Goal: Transaction & Acquisition: Subscribe to service/newsletter

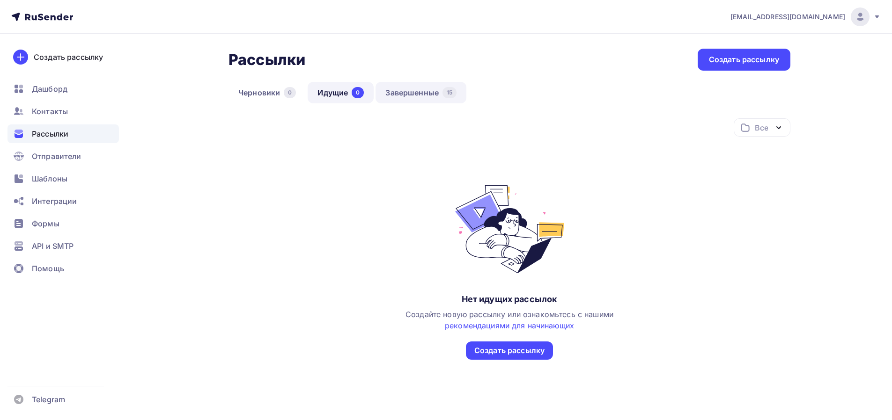
click at [426, 96] on link "Завершенные 15" at bounding box center [420, 93] width 91 height 22
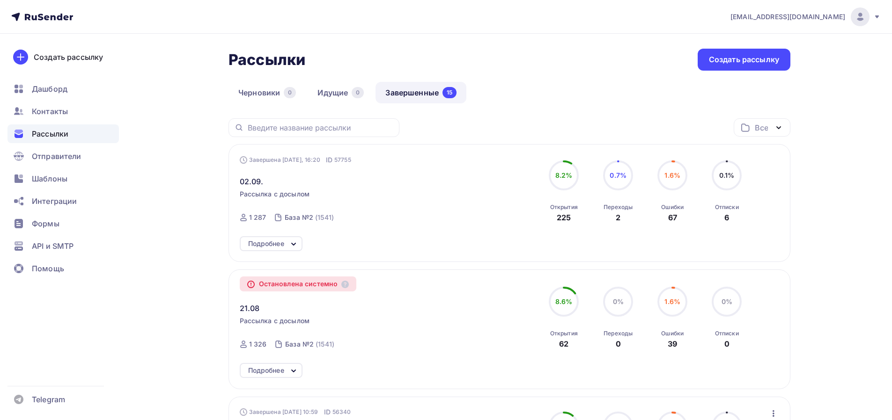
click at [289, 237] on div "Подробнее" at bounding box center [271, 243] width 63 height 15
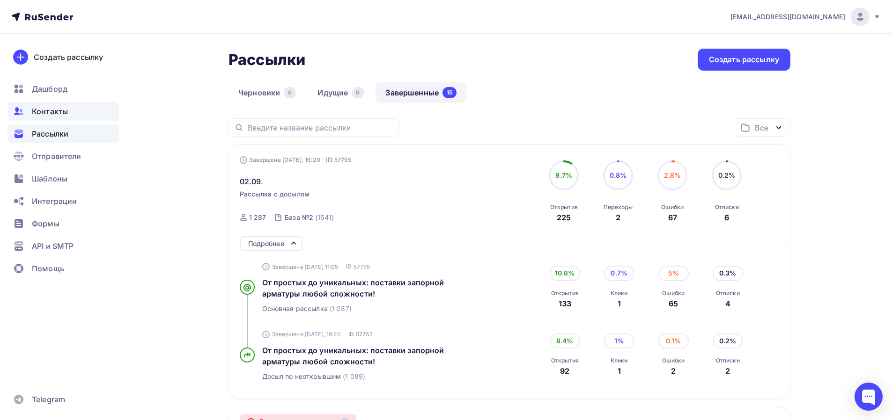
click at [52, 115] on span "Контакты" at bounding box center [50, 111] width 36 height 11
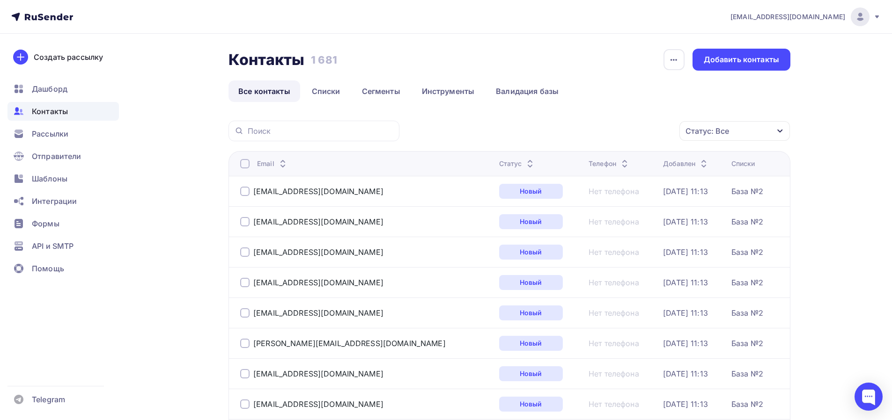
drag, startPoint x: 455, startPoint y: 163, endPoint x: 462, endPoint y: 155, distance: 11.0
click at [524, 164] on icon at bounding box center [529, 166] width 11 height 11
click at [494, 158] on th "Статус" at bounding box center [538, 163] width 89 height 25
click at [498, 162] on div "Статус" at bounding box center [516, 163] width 37 height 9
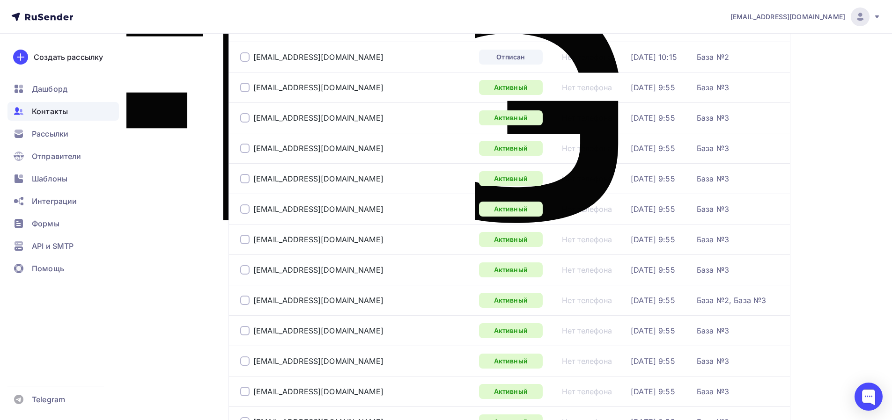
scroll to position [250, 0]
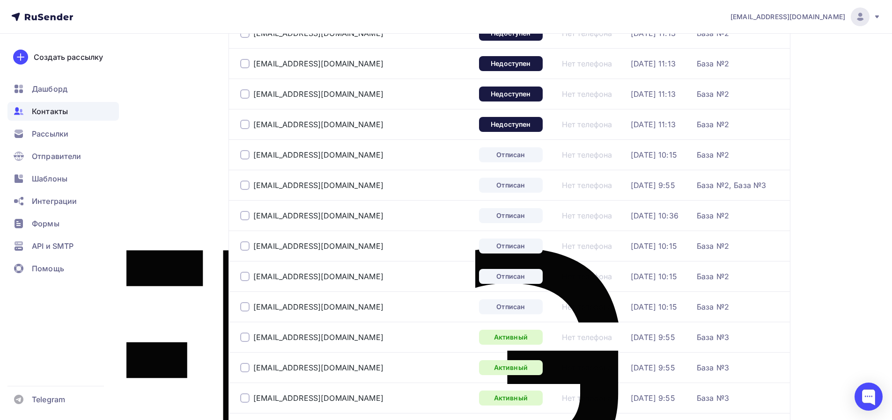
click at [243, 309] on div at bounding box center [244, 306] width 9 height 9
click at [245, 277] on div at bounding box center [244, 276] width 9 height 9
click at [246, 247] on div at bounding box center [244, 246] width 9 height 9
drag, startPoint x: 246, startPoint y: 219, endPoint x: 247, endPoint y: 181, distance: 37.5
click at [246, 218] on div at bounding box center [244, 215] width 9 height 9
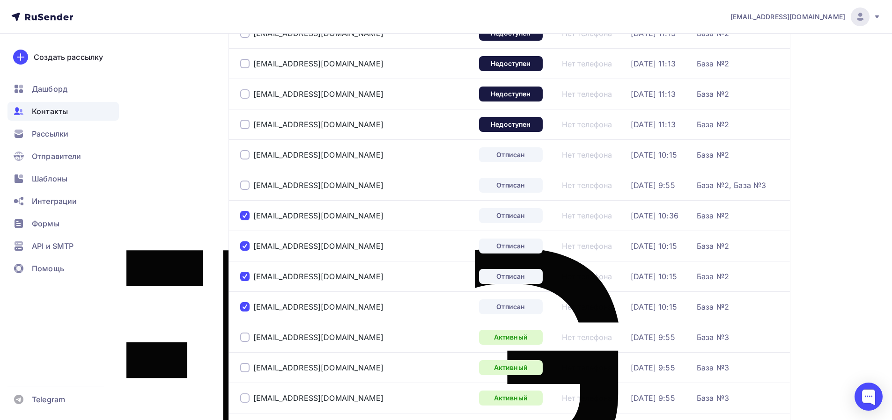
click at [244, 187] on div at bounding box center [244, 185] width 9 height 9
click at [245, 155] on div at bounding box center [244, 154] width 9 height 9
drag, startPoint x: 248, startPoint y: 125, endPoint x: 241, endPoint y: 91, distance: 34.3
click at [247, 125] on div at bounding box center [244, 124] width 9 height 9
click at [241, 89] on div at bounding box center [244, 93] width 9 height 9
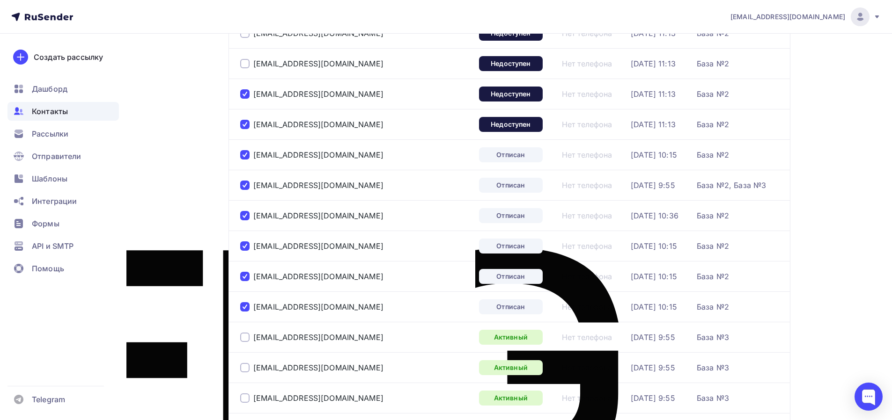
click at [245, 64] on div at bounding box center [244, 63] width 9 height 9
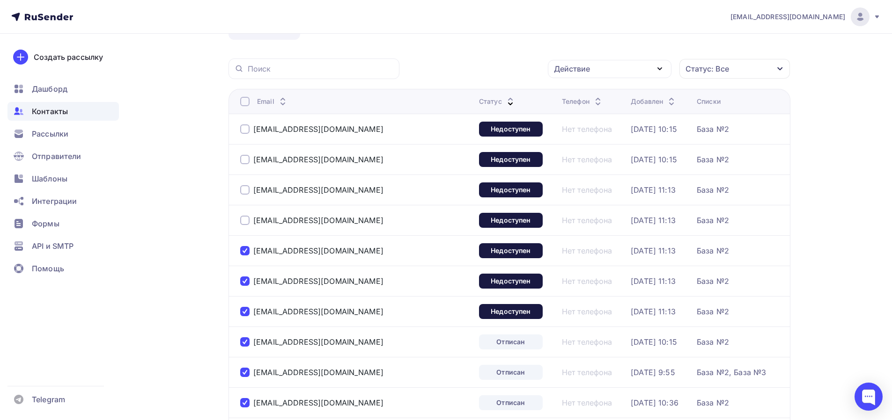
click at [250, 222] on div "import@santech.ru" at bounding box center [311, 220] width 143 height 9
click at [248, 222] on div at bounding box center [244, 220] width 9 height 9
click at [244, 186] on div at bounding box center [244, 189] width 9 height 9
click at [245, 158] on div at bounding box center [244, 159] width 9 height 9
click at [245, 127] on div at bounding box center [244, 129] width 9 height 9
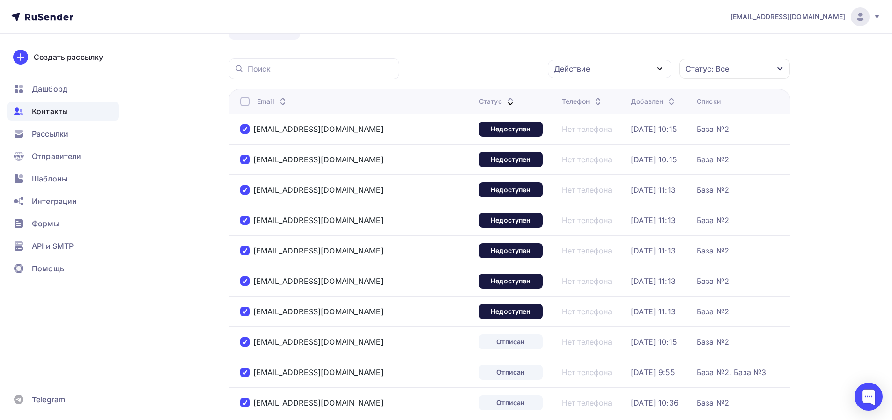
click at [665, 68] on icon "button" at bounding box center [659, 68] width 11 height 11
click at [619, 115] on div "Исключить из списка" at bounding box center [599, 115] width 81 height 11
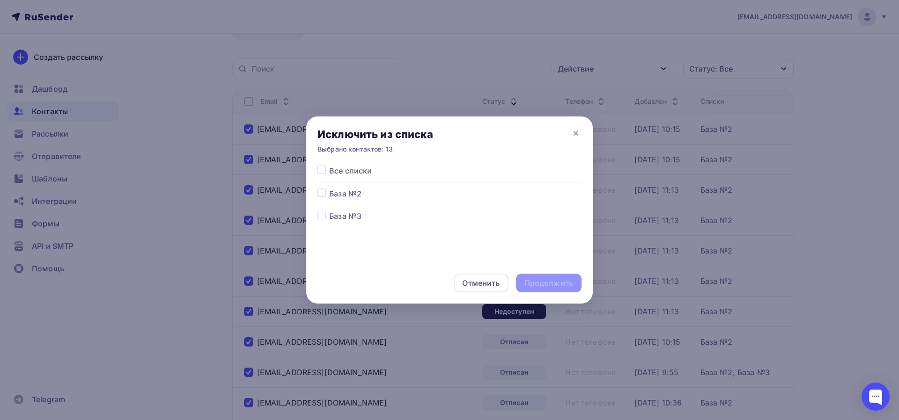
click at [329, 188] on label at bounding box center [329, 188] width 0 height 0
click at [319, 195] on input "checkbox" at bounding box center [321, 192] width 8 height 8
checkbox input "true"
click at [329, 165] on label at bounding box center [329, 165] width 0 height 0
click at [320, 171] on input "checkbox" at bounding box center [321, 169] width 8 height 8
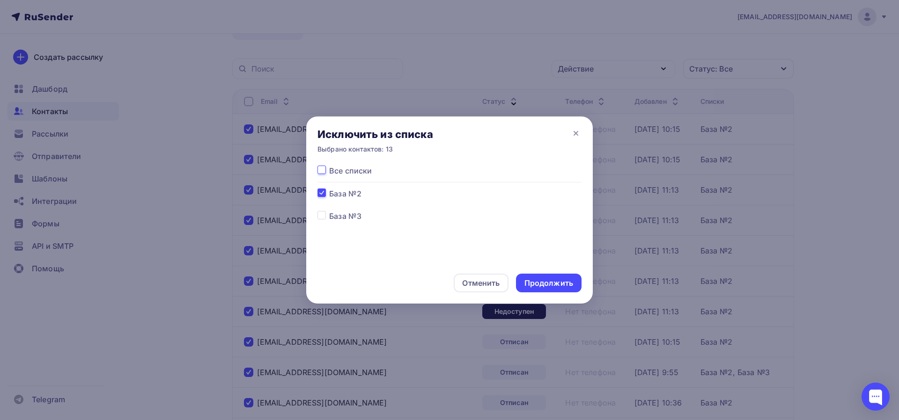
checkbox input "true"
click at [553, 286] on div "Продолжить" at bounding box center [548, 283] width 49 height 11
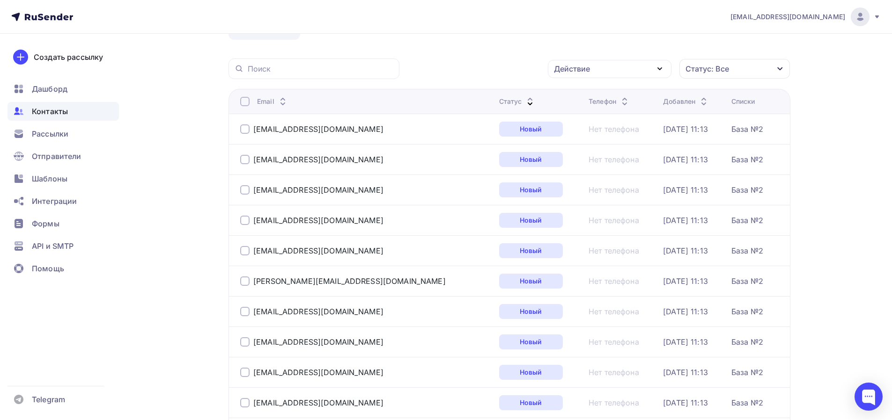
click at [499, 100] on div "Статус" at bounding box center [517, 101] width 37 height 9
click at [498, 101] on div "Статус" at bounding box center [516, 101] width 37 height 9
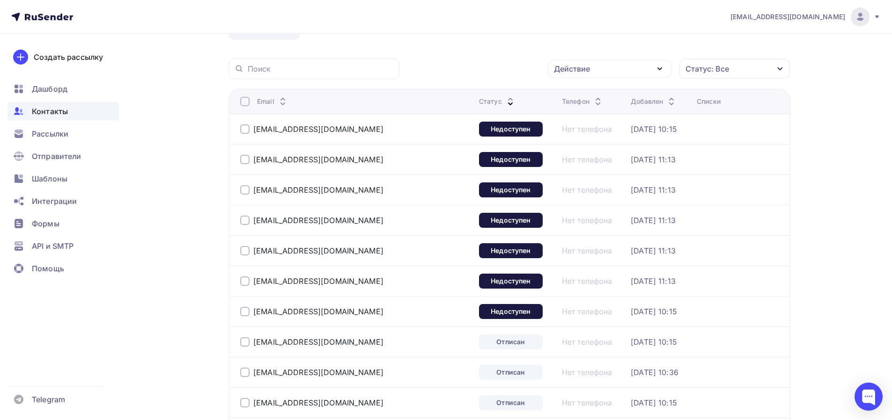
click at [244, 128] on div at bounding box center [244, 129] width 9 height 9
click at [243, 157] on div at bounding box center [244, 159] width 9 height 9
click at [248, 187] on div at bounding box center [244, 189] width 9 height 9
click at [250, 219] on div "fobosgroup@tut.by" at bounding box center [311, 220] width 143 height 9
click at [247, 221] on div at bounding box center [244, 220] width 9 height 9
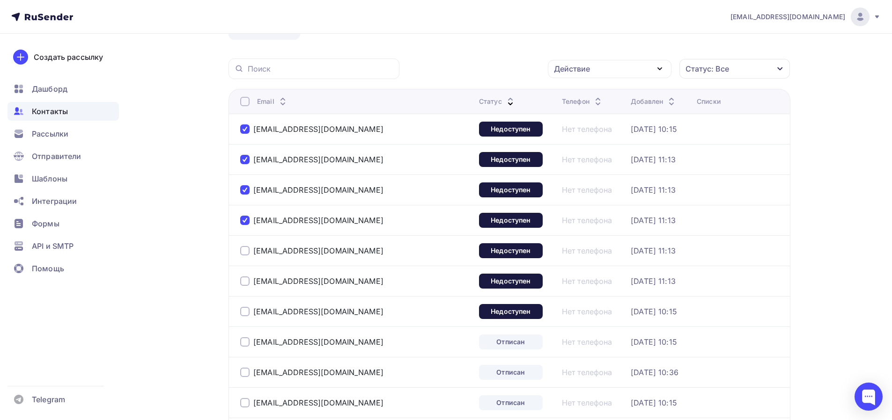
click at [246, 250] on div at bounding box center [244, 250] width 9 height 9
drag, startPoint x: 247, startPoint y: 279, endPoint x: 331, endPoint y: 234, distance: 95.5
click at [247, 280] on div at bounding box center [244, 281] width 9 height 9
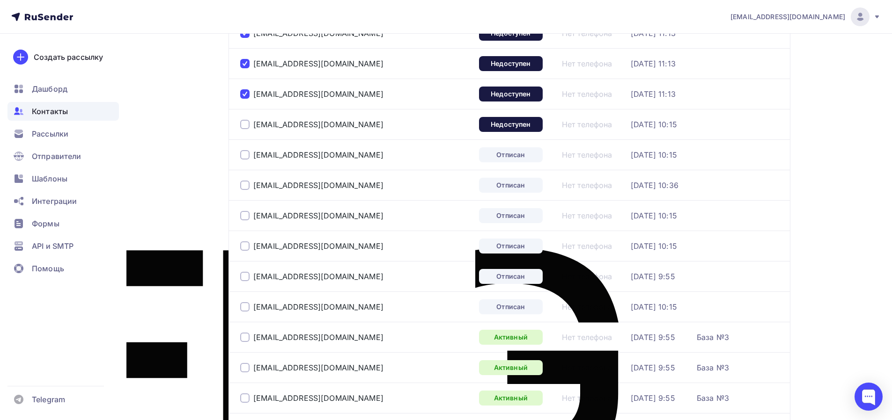
click at [243, 127] on div at bounding box center [244, 124] width 9 height 9
drag, startPoint x: 244, startPoint y: 153, endPoint x: 247, endPoint y: 178, distance: 25.9
click at [245, 153] on div at bounding box center [244, 154] width 9 height 9
click at [247, 185] on div at bounding box center [244, 185] width 9 height 9
drag, startPoint x: 242, startPoint y: 216, endPoint x: 241, endPoint y: 252, distance: 36.5
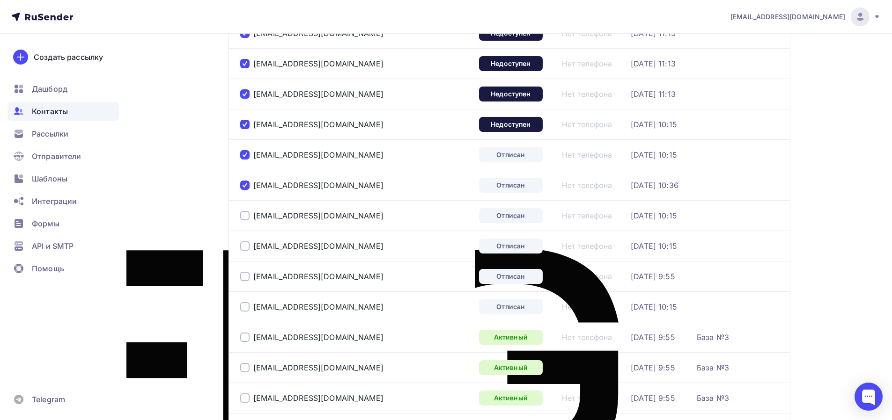
click at [242, 216] on div at bounding box center [244, 215] width 9 height 9
click at [243, 248] on div at bounding box center [244, 246] width 9 height 9
click at [243, 281] on div "kc4@utk-steel.ru" at bounding box center [355, 276] width 231 height 15
click at [247, 307] on div at bounding box center [244, 306] width 9 height 9
drag, startPoint x: 245, startPoint y: 276, endPoint x: 353, endPoint y: 243, distance: 112.6
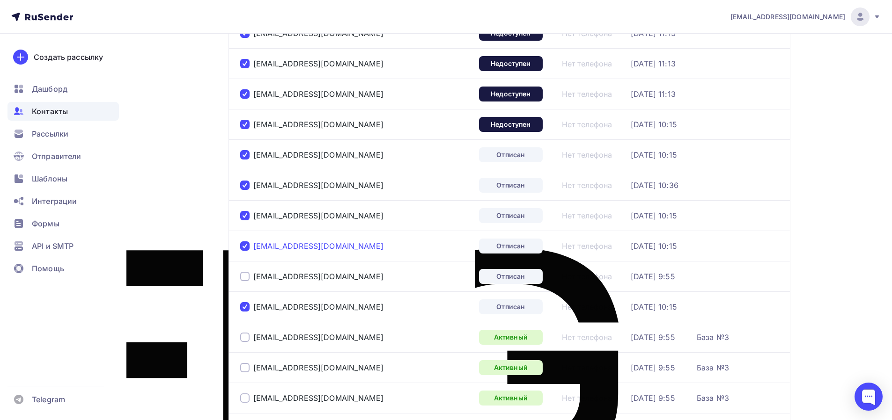
click at [245, 275] on div at bounding box center [244, 276] width 9 height 9
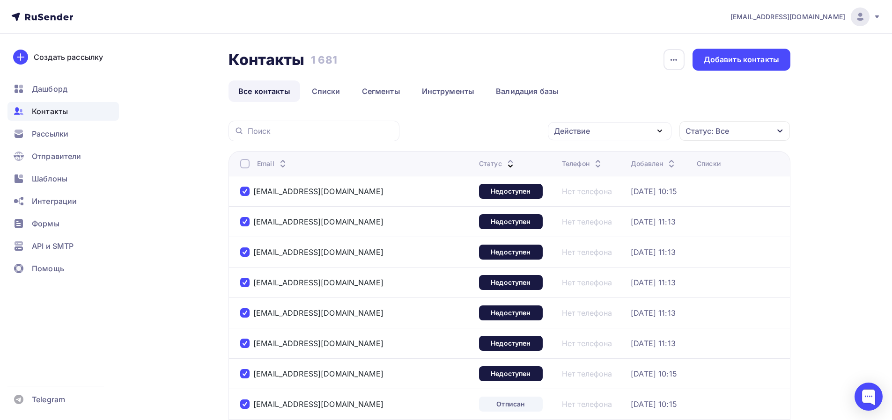
click at [600, 134] on div "Действие" at bounding box center [610, 131] width 124 height 18
click at [611, 198] on div "Удалить" at bounding box center [609, 196] width 101 height 11
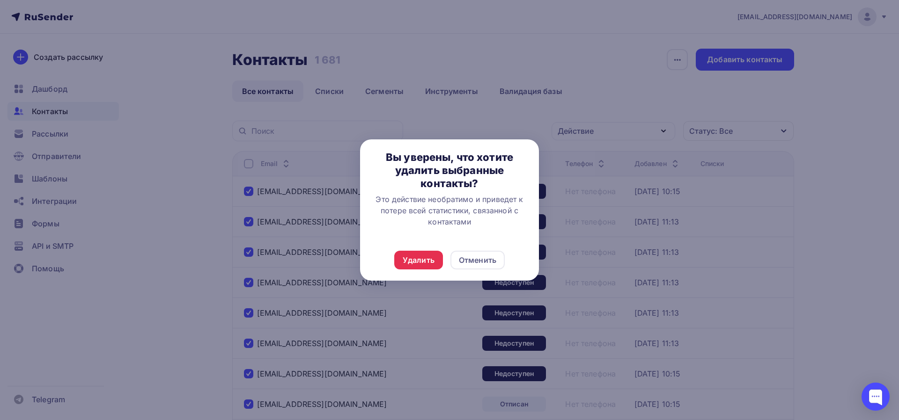
click at [423, 260] on div "Удалить" at bounding box center [419, 260] width 32 height 11
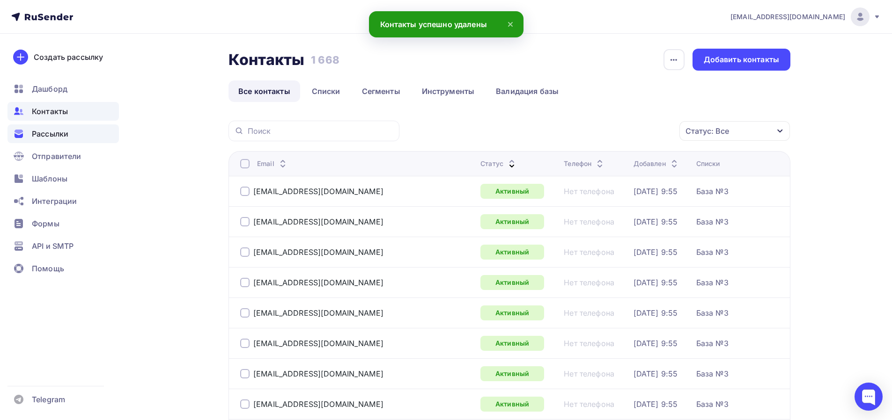
click at [69, 132] on div "Рассылки" at bounding box center [62, 134] width 111 height 19
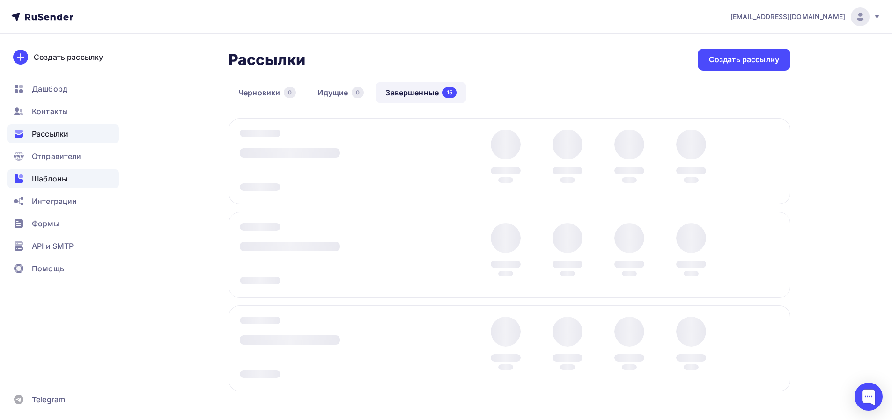
click at [65, 180] on span "Шаблоны" at bounding box center [50, 178] width 36 height 11
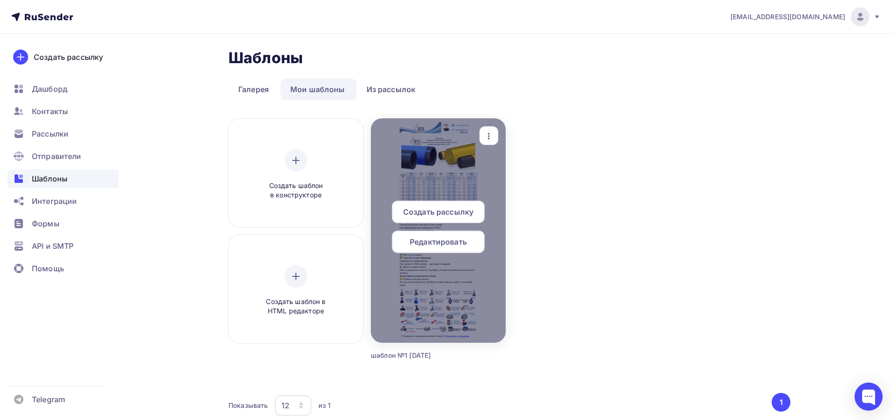
click at [460, 248] on div "Редактировать" at bounding box center [438, 242] width 93 height 22
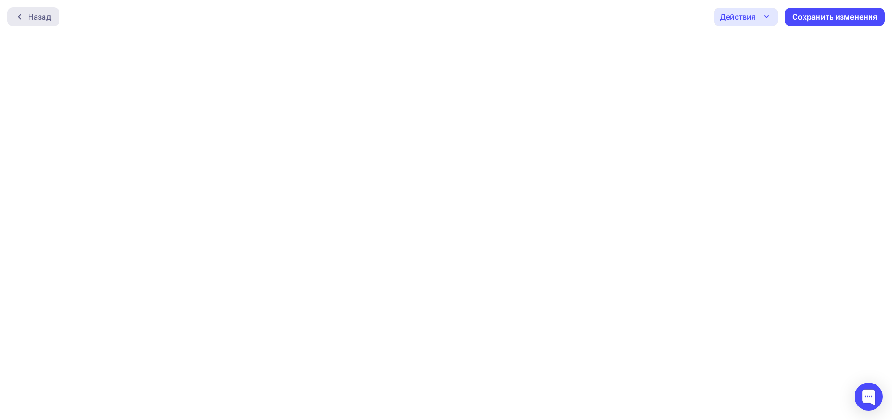
click at [31, 18] on div "Назад" at bounding box center [39, 16] width 23 height 11
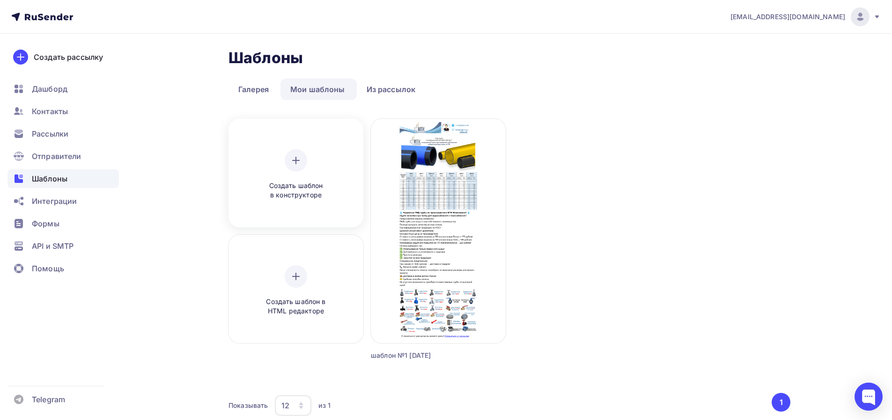
click at [306, 165] on div at bounding box center [296, 160] width 22 height 22
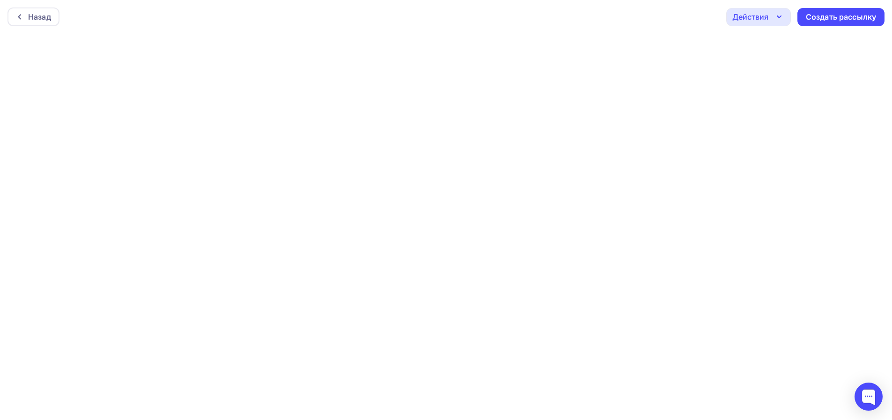
scroll to position [2, 0]
click at [839, 17] on div "Создать рассылку" at bounding box center [841, 14] width 70 height 11
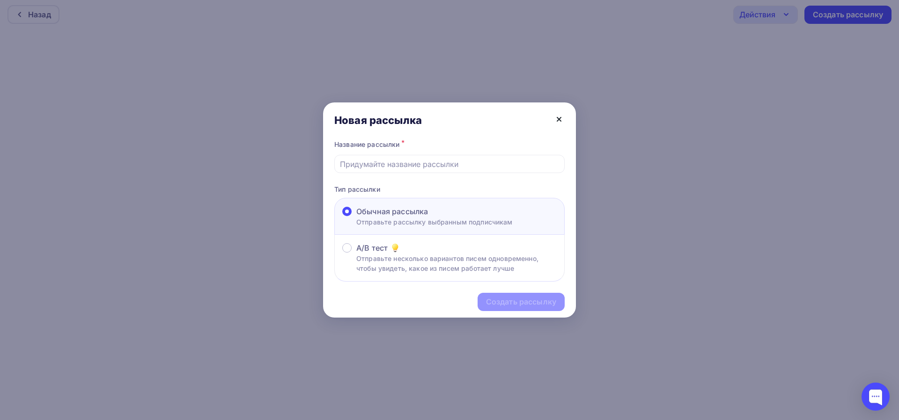
click at [559, 121] on icon at bounding box center [558, 119] width 11 height 11
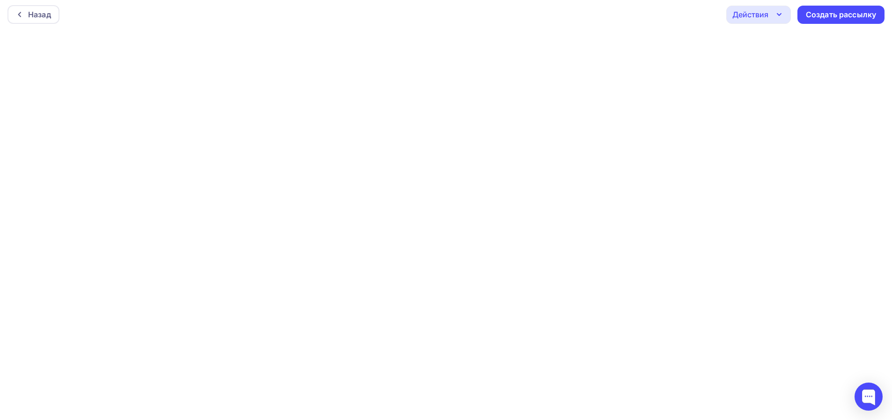
click at [771, 16] on div "Действия" at bounding box center [758, 15] width 65 height 18
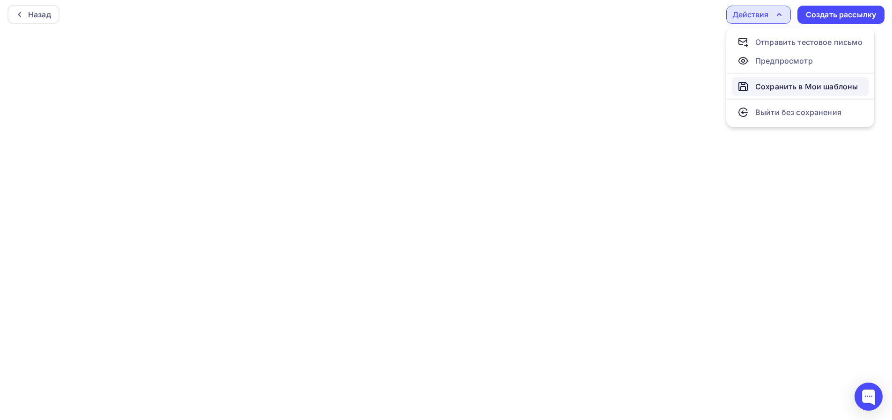
click at [776, 88] on div "Сохранить в Мои шаблоны" at bounding box center [806, 86] width 103 height 11
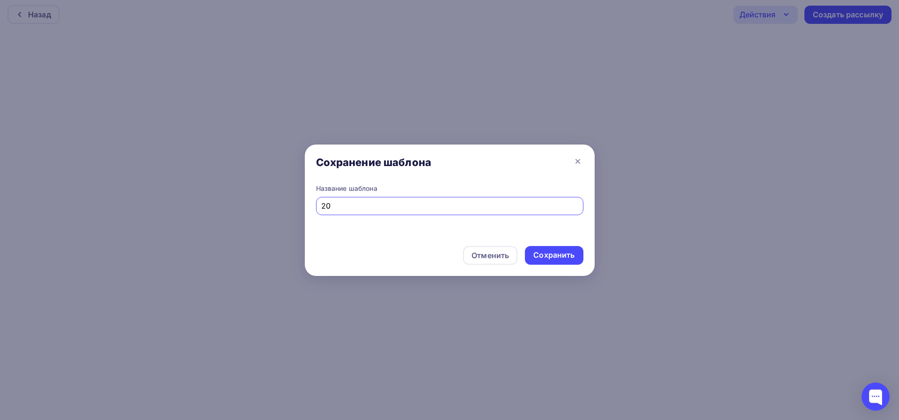
type input "2"
type input "05.09"
click at [555, 266] on div "Отменить Сохранить" at bounding box center [450, 257] width 290 height 37
click at [557, 254] on div "Сохранить" at bounding box center [553, 255] width 41 height 11
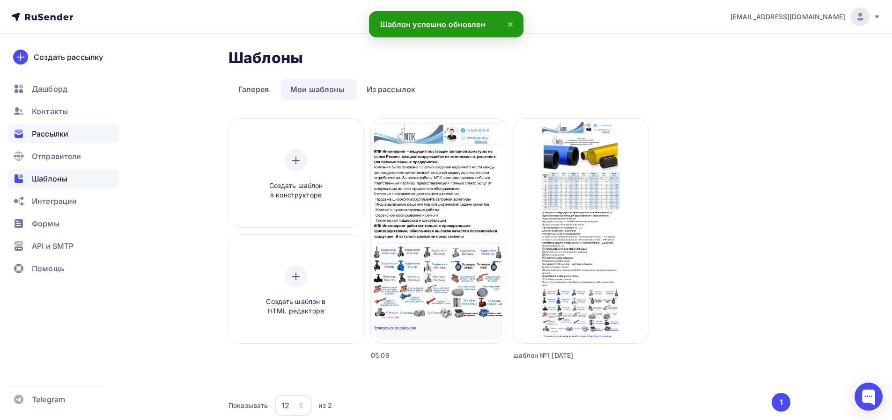
click at [55, 133] on span "Рассылки" at bounding box center [50, 133] width 37 height 11
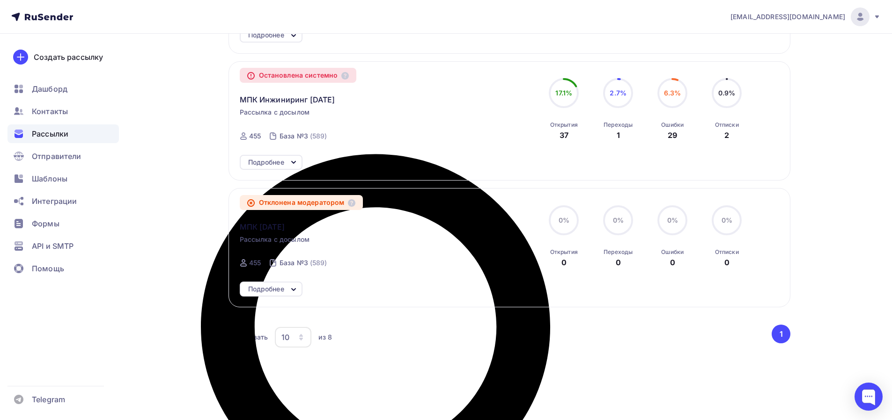
scroll to position [626, 0]
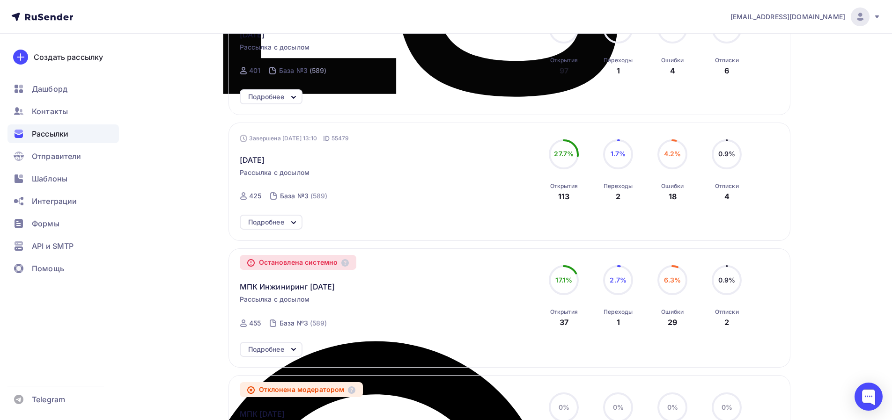
click at [290, 225] on icon at bounding box center [293, 222] width 11 height 11
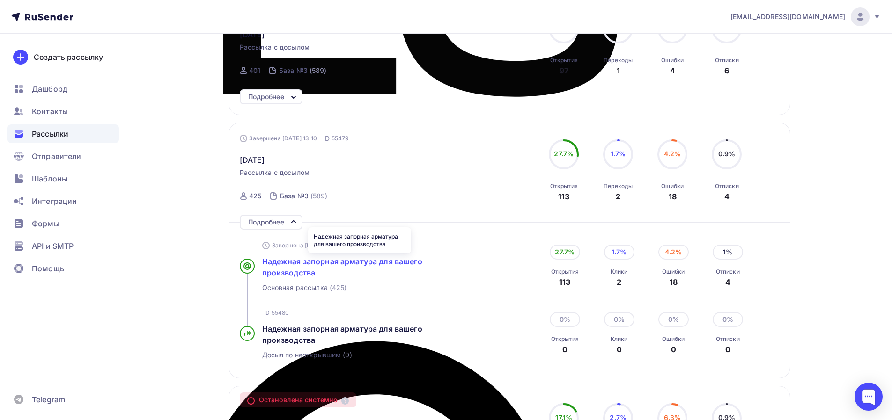
click at [302, 270] on span "Надежная запорная арматура для вашего производства" at bounding box center [342, 267] width 160 height 21
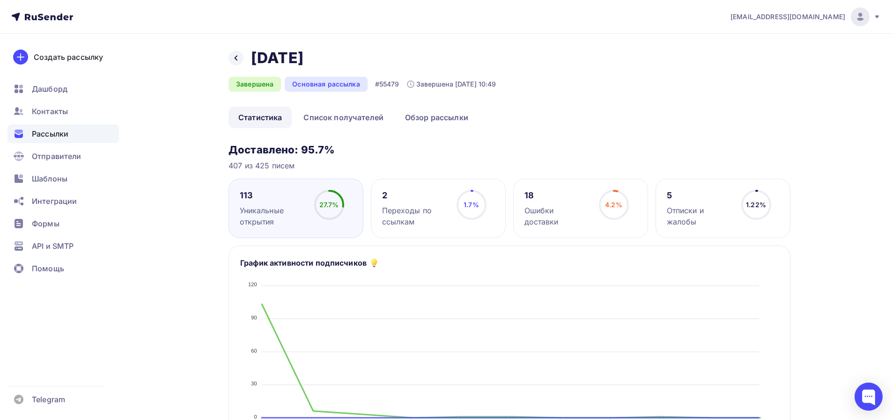
click at [453, 122] on link "Обзор рассылки" at bounding box center [436, 118] width 83 height 22
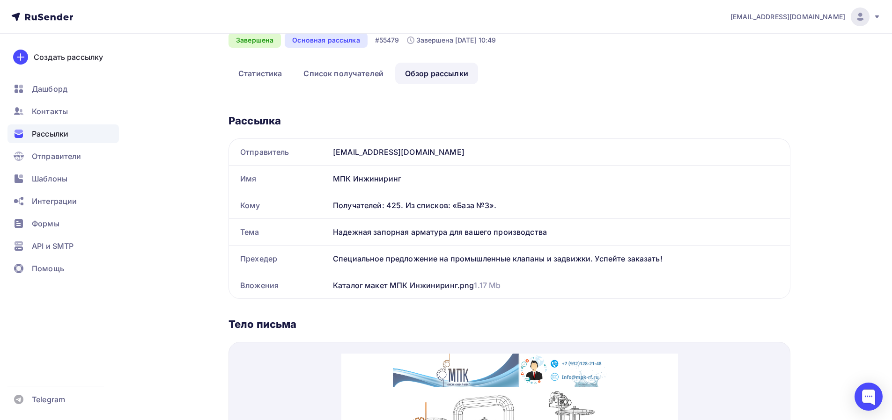
scroll to position [169, 0]
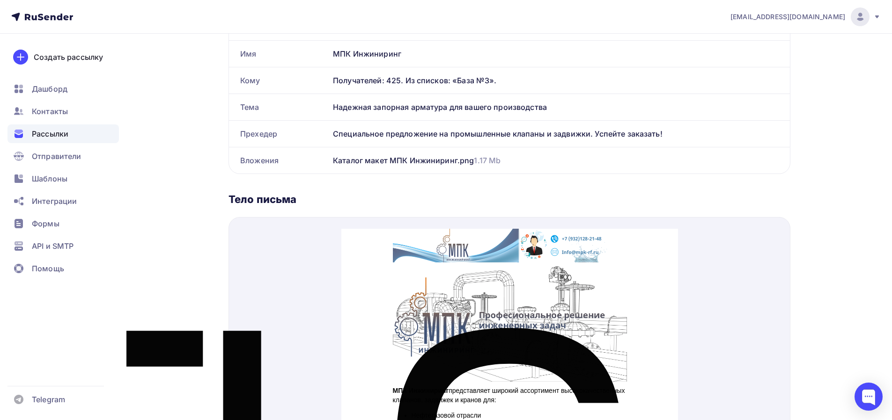
click at [492, 294] on img at bounding box center [509, 311] width 234 height 120
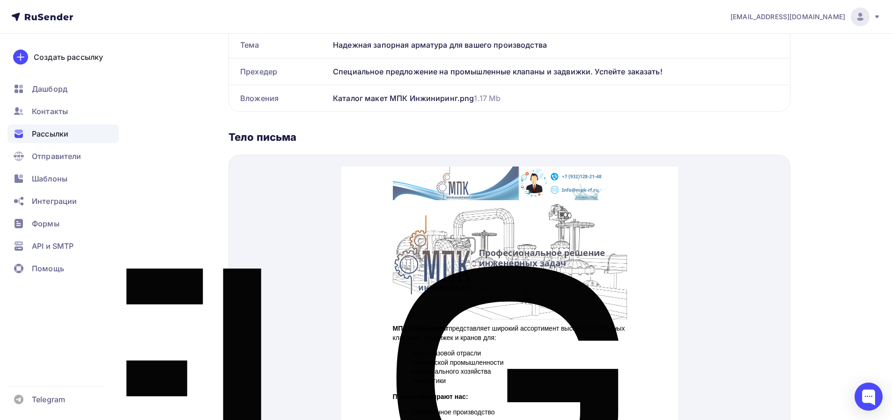
scroll to position [125, 0]
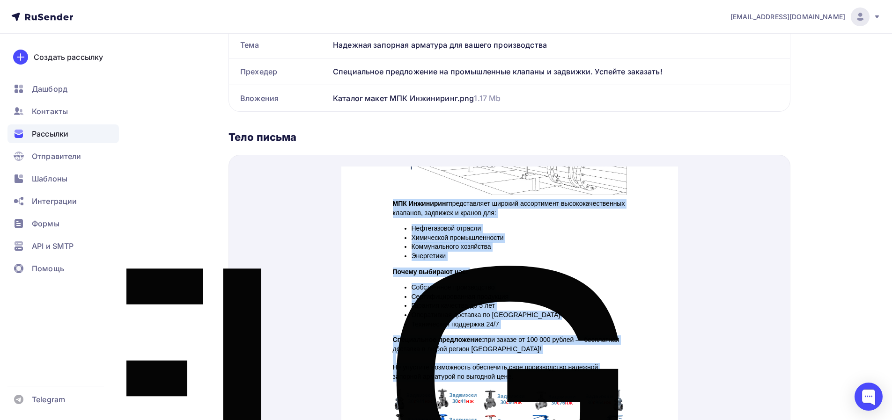
drag, startPoint x: 389, startPoint y: 190, endPoint x: 530, endPoint y: 368, distance: 227.7
click at [530, 368] on div "МПК Инжиниринг представляет широкий ассортимент высококачественных клапанов, за…" at bounding box center [509, 279] width 234 height 182
copy div "МПК Инжиниринг представляет широкий ассортимент высококачественных клапанов, за…"
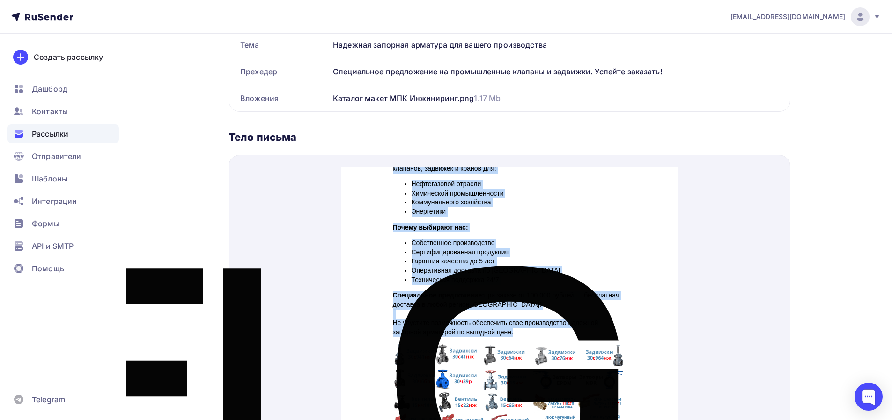
scroll to position [356, 0]
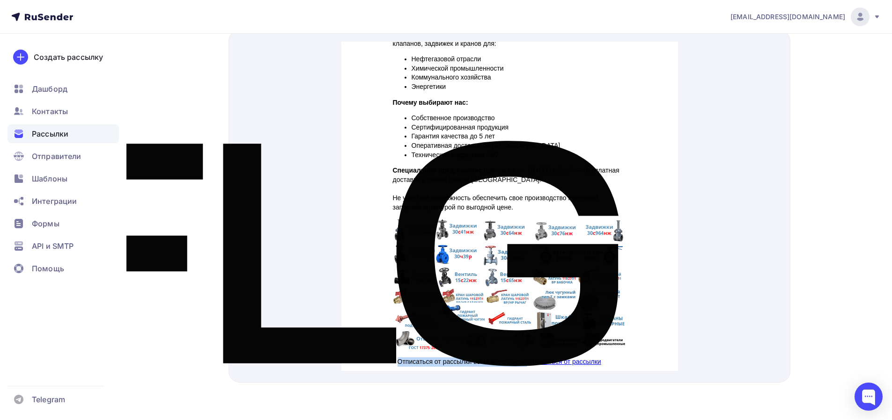
drag, startPoint x: 394, startPoint y: 351, endPoint x: 523, endPoint y: 353, distance: 128.3
click at [523, 353] on p "Отписаться от рассылки вы можете здесь! Отписаться от рассылки" at bounding box center [509, 350] width 225 height 9
copy p "Отписаться от рассылки вы можете здесь!"
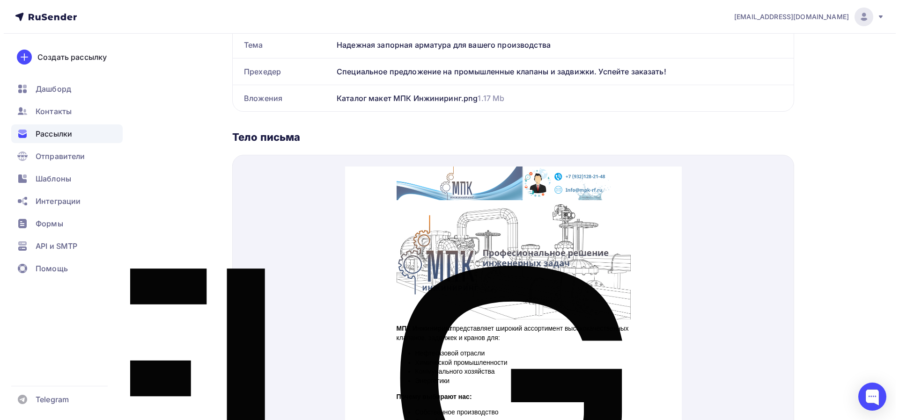
scroll to position [0, 0]
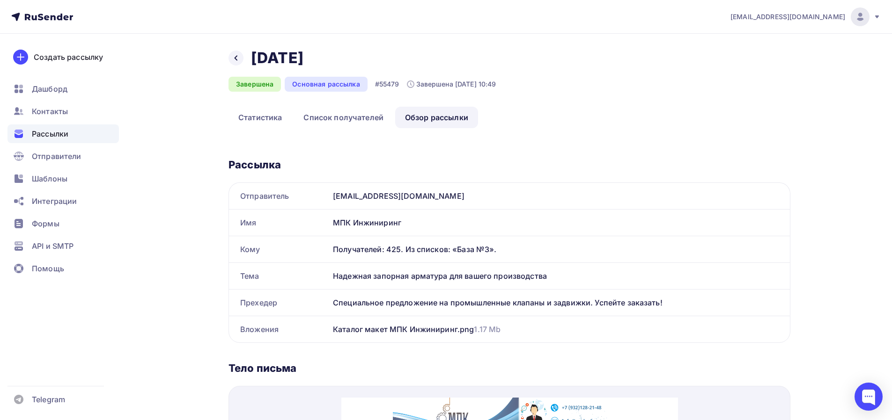
drag, startPoint x: 333, startPoint y: 274, endPoint x: 550, endPoint y: 280, distance: 216.4
click at [550, 280] on div "Надежная запорная арматура для вашего производства" at bounding box center [559, 276] width 461 height 26
copy div "Надежная запорная арматура для вашего производства"
drag, startPoint x: 335, startPoint y: 302, endPoint x: 670, endPoint y: 306, distance: 334.8
click at [670, 306] on div "Специальное предложение на промышленные клапаны и задвижки. Успейте заказать!" at bounding box center [559, 303] width 461 height 26
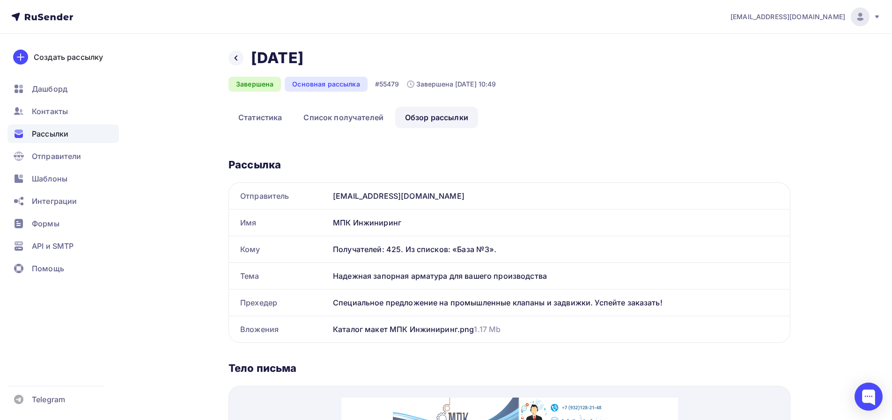
copy div "Специальное предложение на промышленные клапаны и задвижки. Успейте заказать!"
drag, startPoint x: 548, startPoint y: 279, endPoint x: 307, endPoint y: 283, distance: 240.7
click at [307, 283] on div "Тема Надежная запорная арматура для вашего производства" at bounding box center [509, 276] width 561 height 26
copy div "Тема Надежная запорная арматура для вашего производства"
drag, startPoint x: 334, startPoint y: 300, endPoint x: 673, endPoint y: 307, distance: 338.6
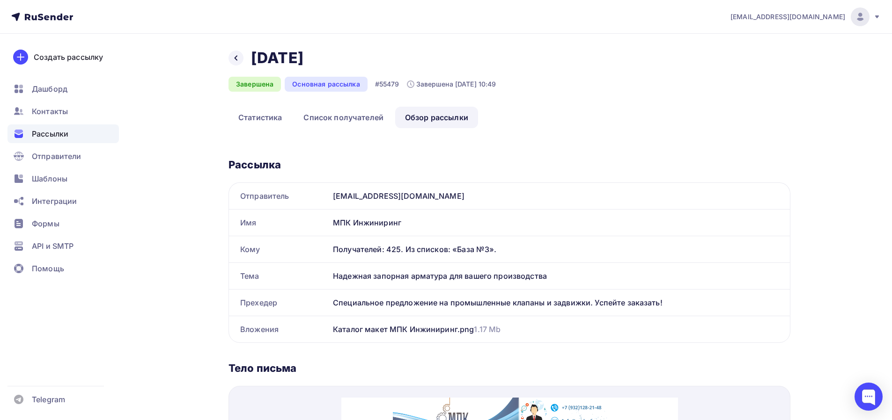
click at [673, 307] on div "Специальное предложение на промышленные клапаны и задвижки. Успейте заказать!" at bounding box center [559, 303] width 461 height 26
copy div "Специальное предложение на промышленные клапаны и задвижки. Успейте заказать!"
click at [63, 129] on span "Рассылки" at bounding box center [50, 133] width 37 height 11
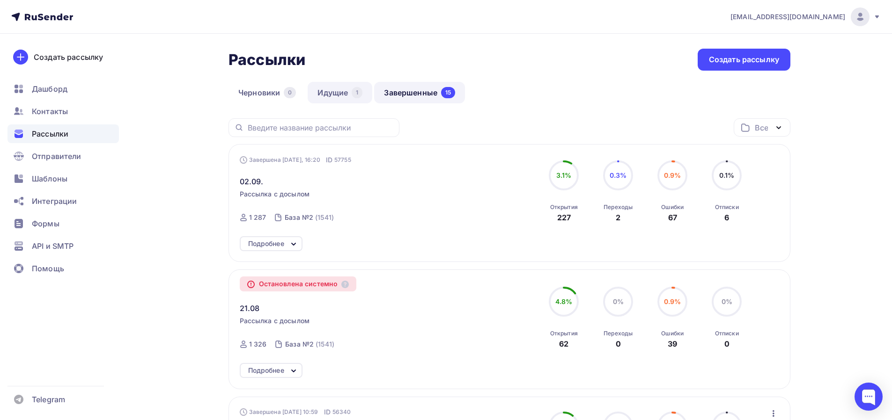
click at [341, 97] on link "Идущие 1" at bounding box center [340, 93] width 65 height 22
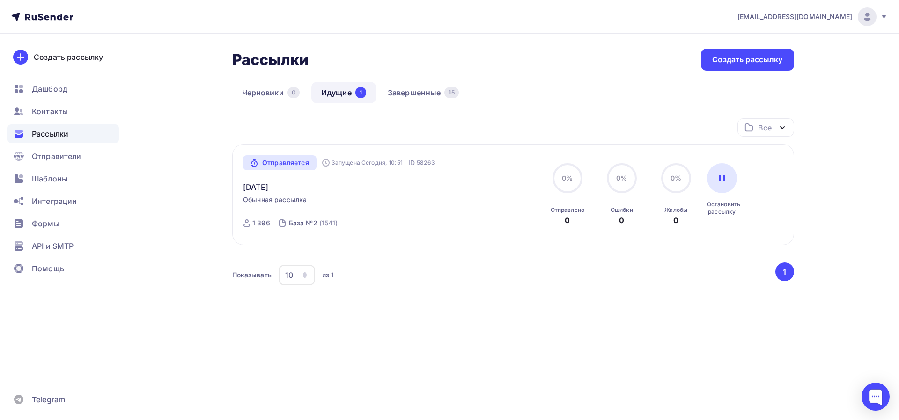
click at [559, 281] on div "Показывать 10 10 20 50 100 из 1" at bounding box center [503, 276] width 542 height 22
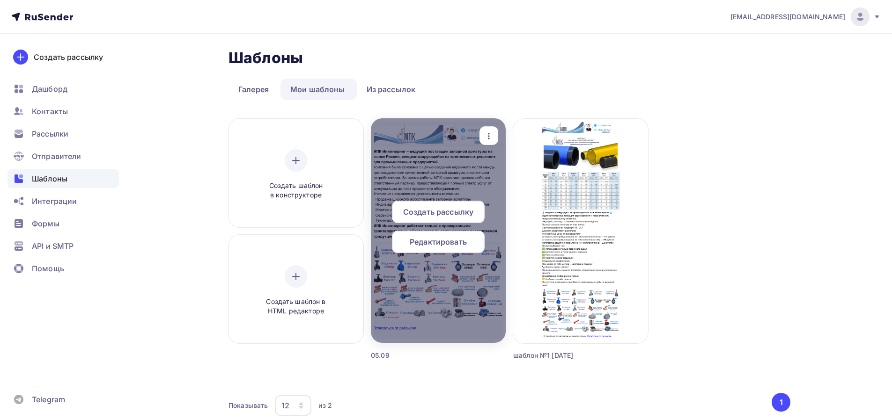
click at [456, 244] on span "Редактировать" at bounding box center [438, 241] width 57 height 11
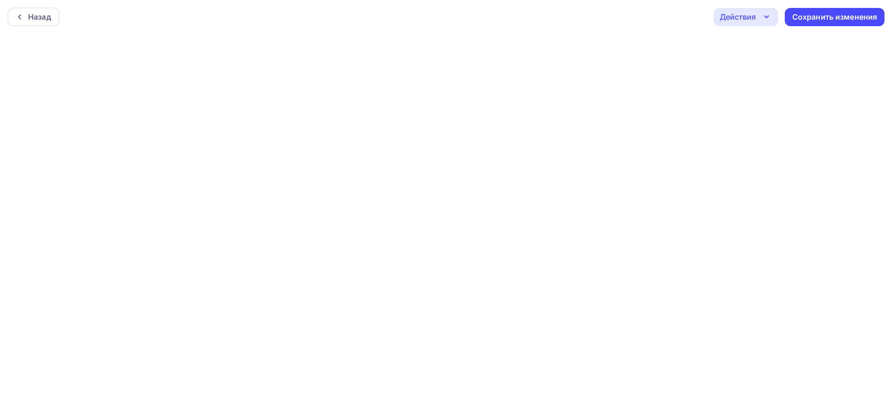
scroll to position [2, 0]
click at [832, 16] on div "Сохранить изменения" at bounding box center [834, 14] width 85 height 11
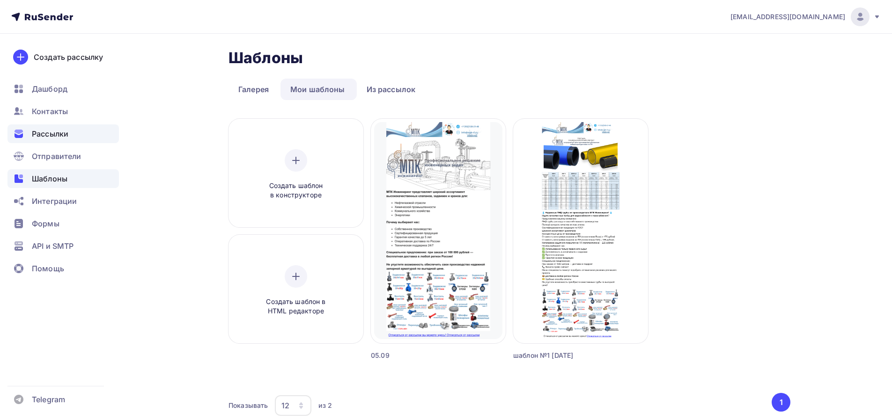
click at [61, 136] on span "Рассылки" at bounding box center [50, 133] width 37 height 11
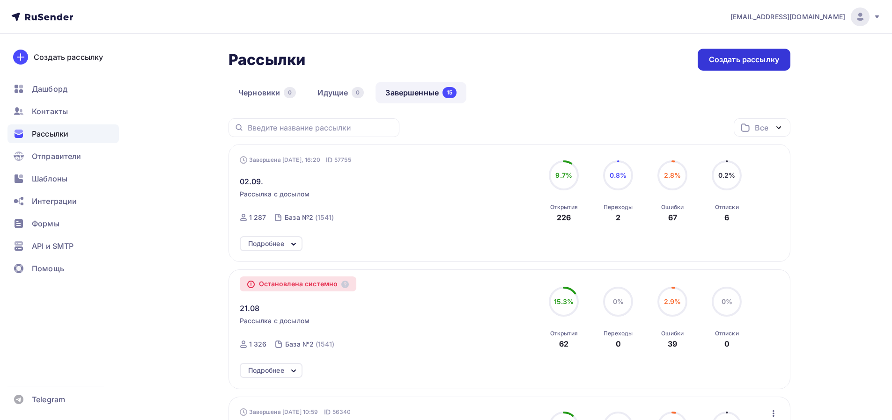
click at [737, 66] on div "Создать рассылку" at bounding box center [744, 60] width 93 height 22
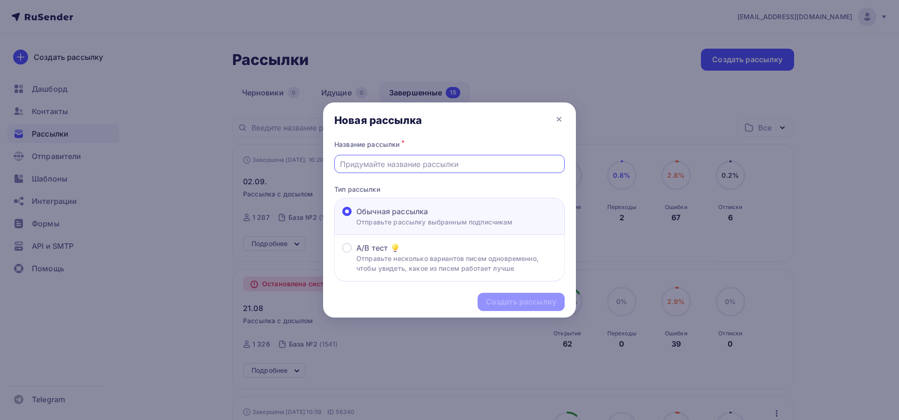
click at [494, 167] on input "text" at bounding box center [450, 164] width 220 height 11
type input "[DATE]"
click at [546, 306] on div "Создать рассылку" at bounding box center [521, 302] width 70 height 11
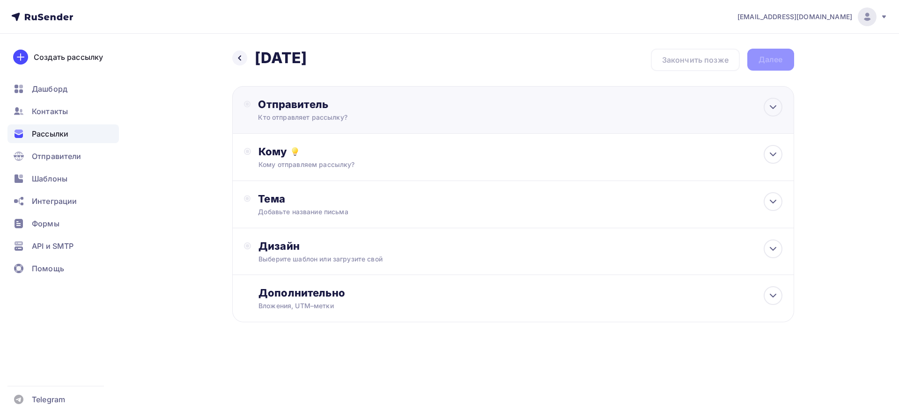
click at [390, 103] on div "Отправитель" at bounding box center [359, 104] width 203 height 13
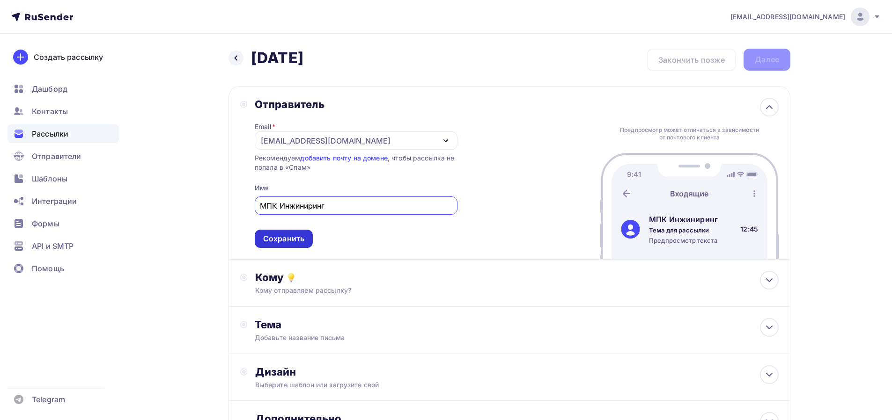
type input "МПК Инжиниринг"
click at [286, 234] on div "Сохранить" at bounding box center [283, 239] width 41 height 11
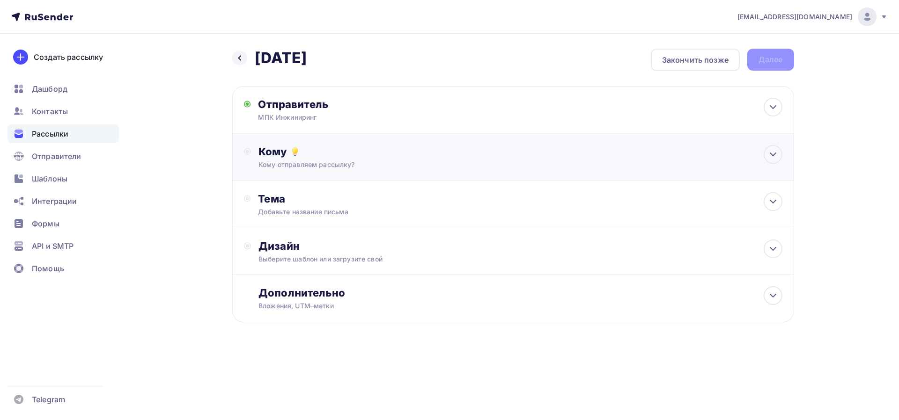
click at [319, 157] on div "Кому" at bounding box center [519, 151] width 523 height 13
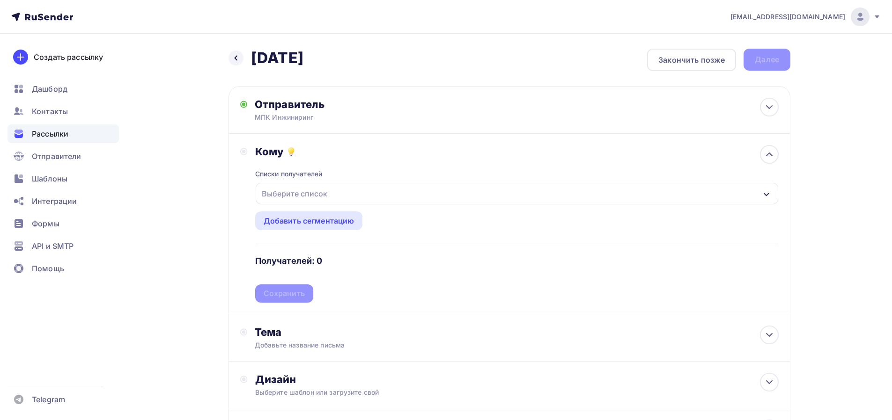
click at [421, 190] on div "Выберите список" at bounding box center [517, 194] width 523 height 22
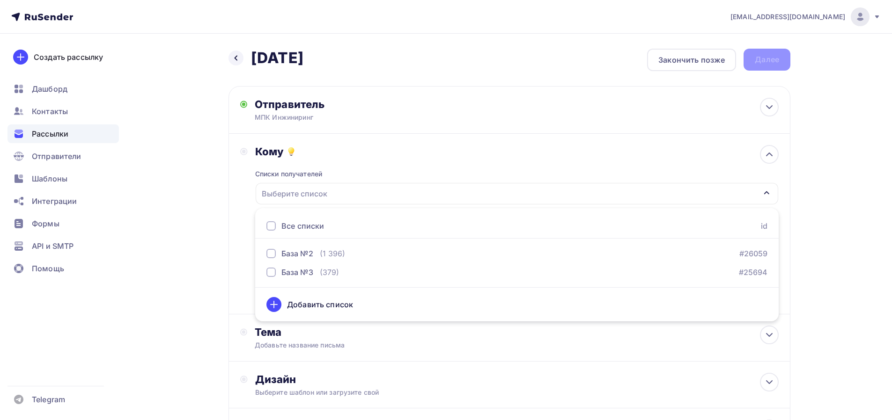
click at [418, 192] on div "Выберите список" at bounding box center [517, 194] width 523 height 22
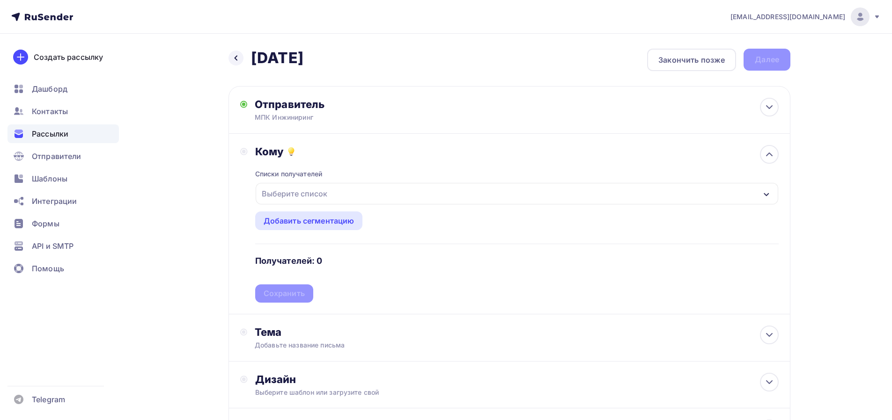
click at [351, 192] on div "Выберите список" at bounding box center [517, 194] width 523 height 22
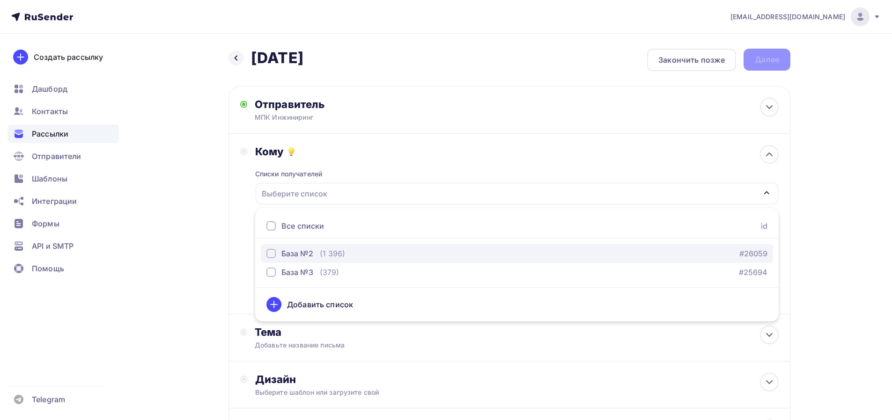
click at [329, 256] on div "(1 396)" at bounding box center [332, 253] width 25 height 11
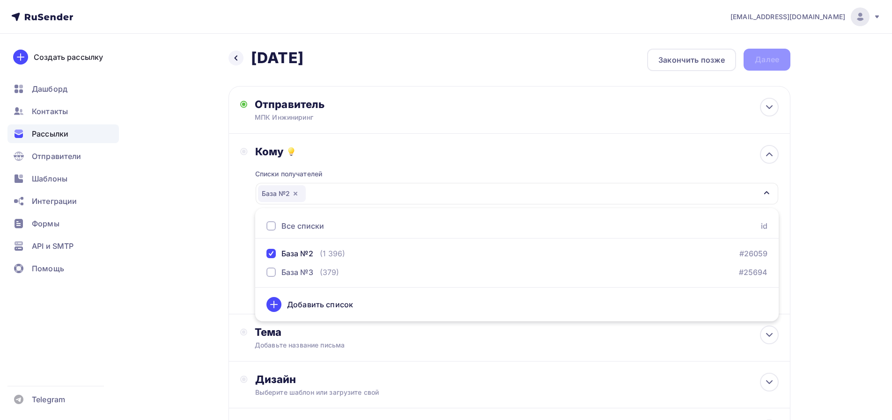
click at [174, 271] on div "Назад 05.09.2025 05.09.2025 Закончить позже Далее Отправитель МПК Инжиниринг Em…" at bounding box center [445, 275] width 767 height 483
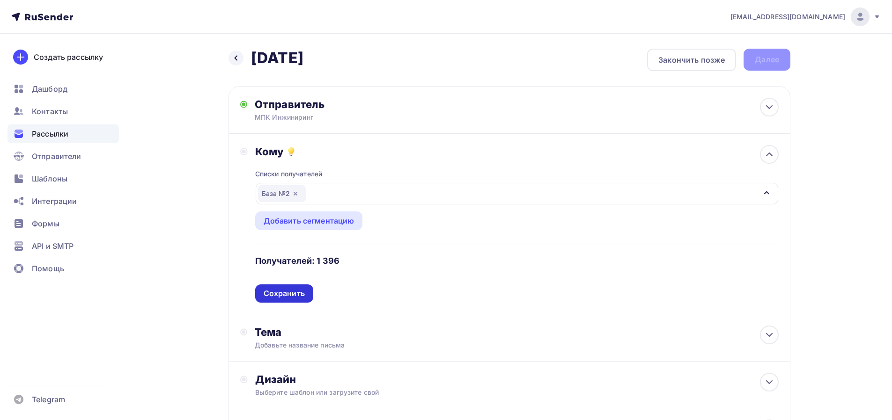
click at [281, 292] on div "Сохранить" at bounding box center [284, 293] width 41 height 11
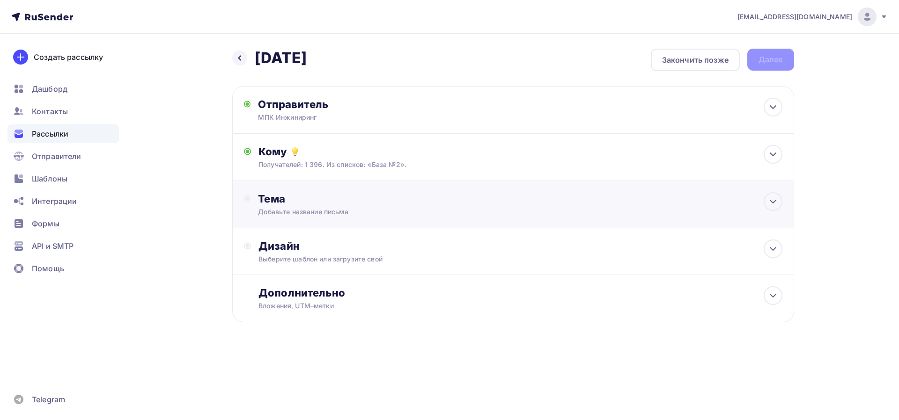
click at [320, 207] on div "Тема Добавьте название письма Тема * Рекомендуем использовать не более 150 симв…" at bounding box center [350, 204] width 185 height 24
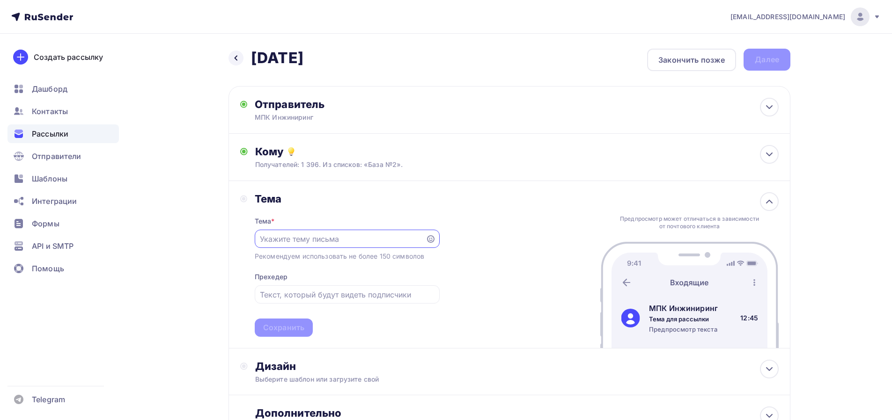
paste input "Надежная запорная арматура для вашего производства"
type input "Надежная запорная арматура для вашего производства"
click at [366, 292] on input "text" at bounding box center [347, 294] width 174 height 11
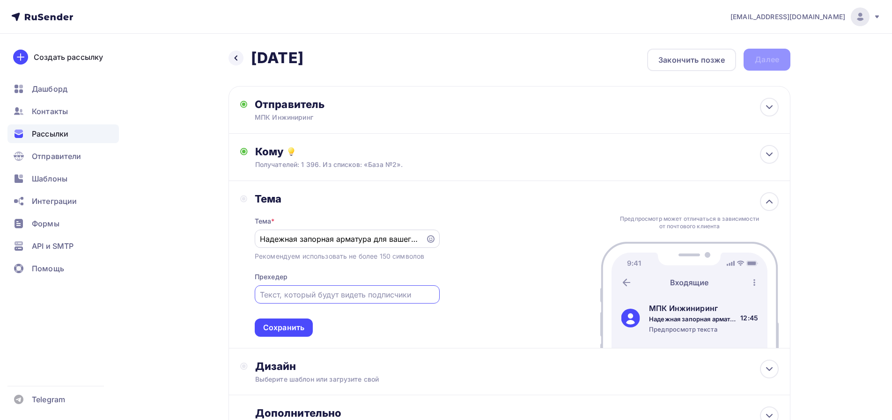
paste input "Специальное предложение на промышленные клапаны и задвижки. Успейте заказать!"
type input "Специальное предложение на промышленные клапаны и задвижки. Успейте заказать!"
click at [300, 327] on div "Сохранить" at bounding box center [283, 328] width 41 height 11
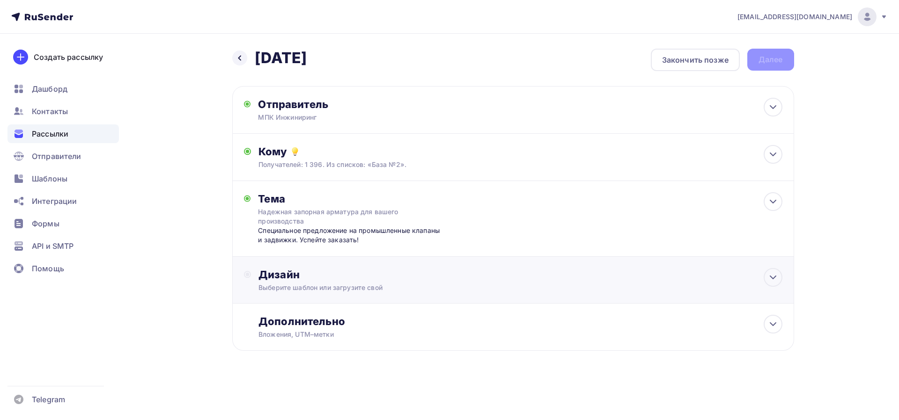
click at [365, 280] on div "Дизайн" at bounding box center [519, 274] width 523 height 13
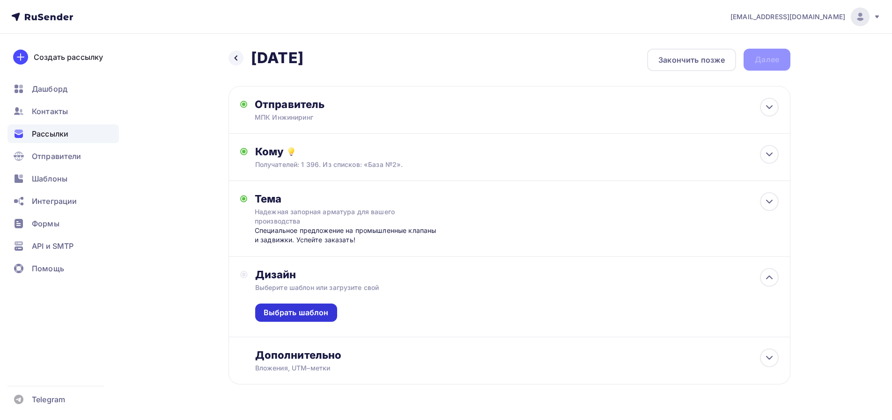
click at [301, 315] on div "Выбрать шаблон" at bounding box center [296, 313] width 65 height 11
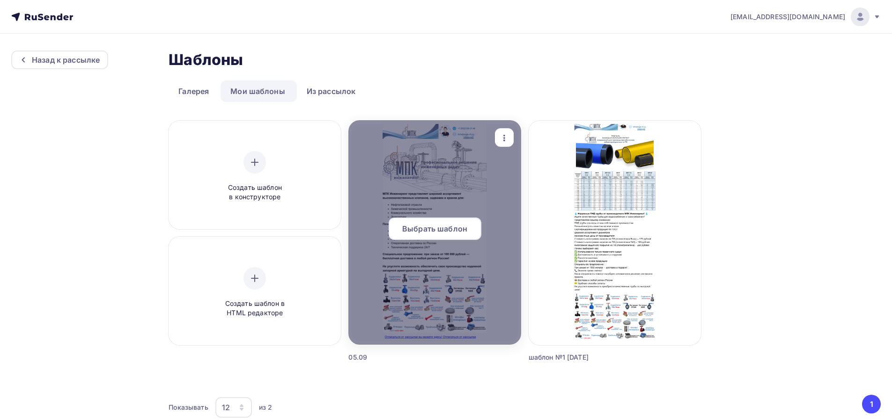
click at [446, 235] on div "Выбрать шаблон" at bounding box center [435, 229] width 93 height 22
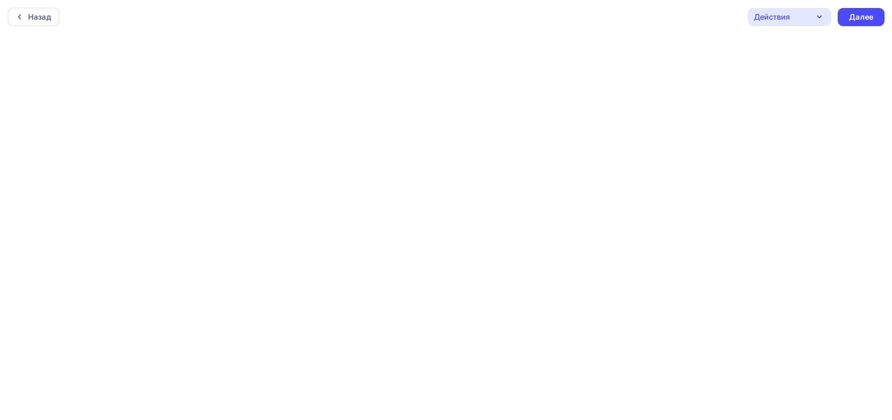
scroll to position [2, 0]
click at [861, 15] on div "Далее" at bounding box center [861, 14] width 24 height 11
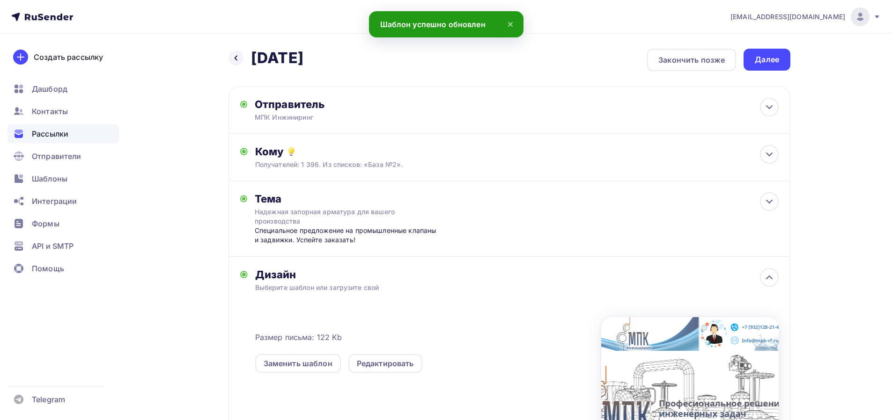
scroll to position [151, 0]
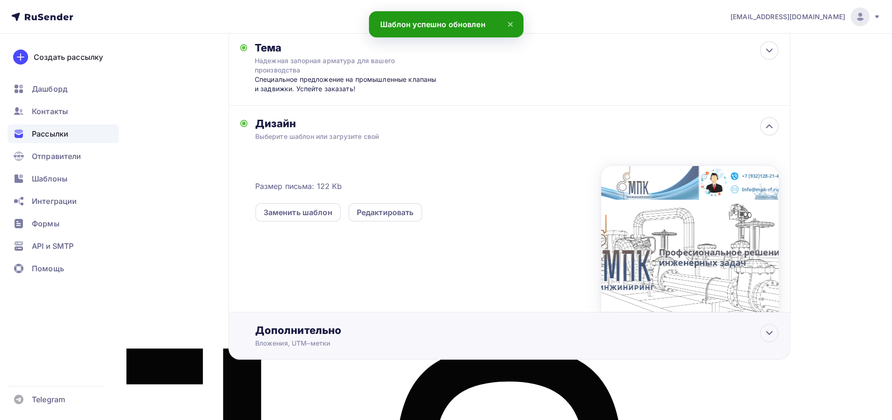
click at [304, 331] on div "Дополнительно" at bounding box center [516, 330] width 523 height 13
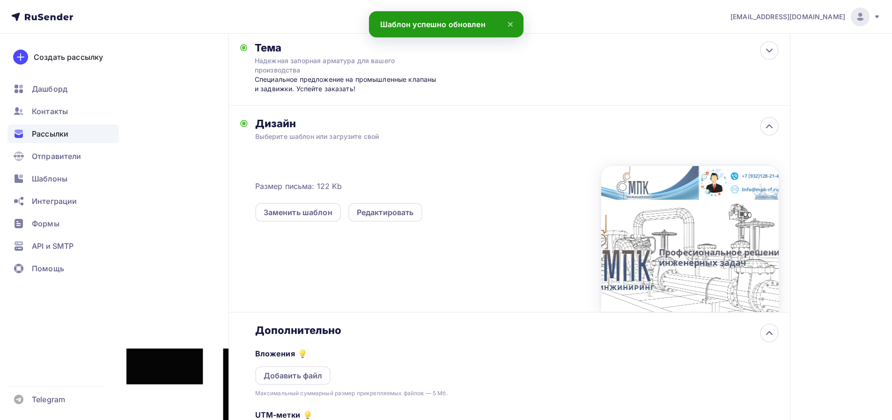
scroll to position [299, 0]
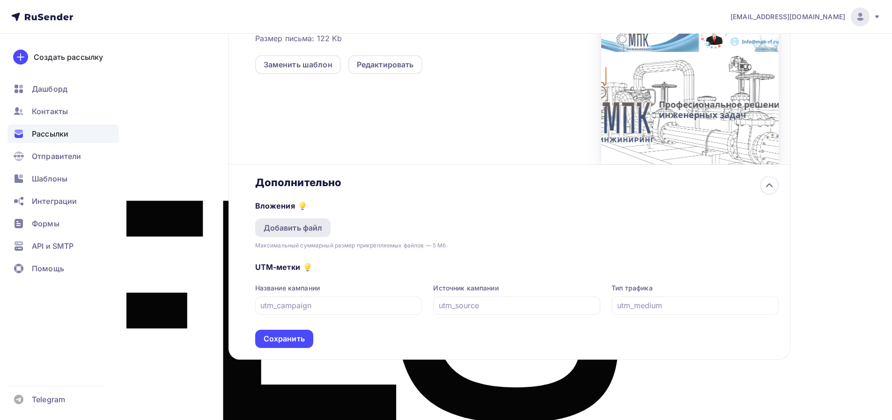
click at [285, 229] on div "Добавить файл" at bounding box center [293, 227] width 59 height 11
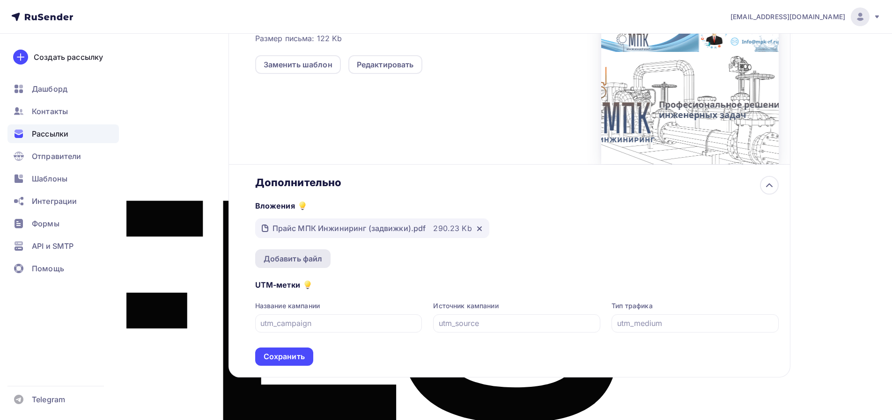
click at [285, 252] on div "Добавить файл" at bounding box center [293, 259] width 76 height 19
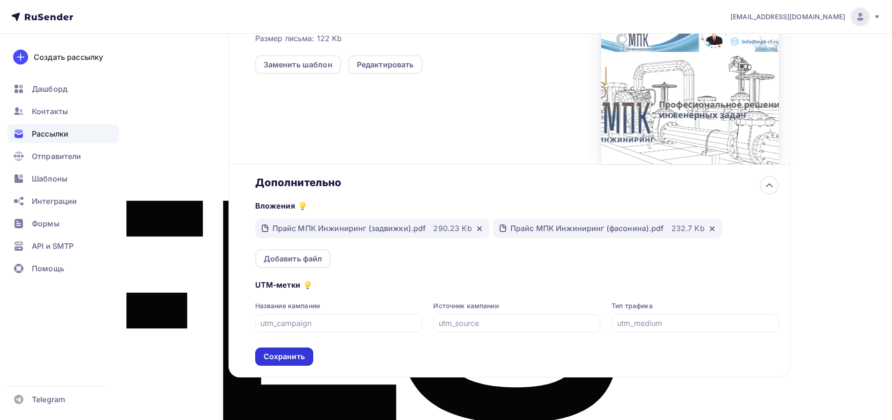
click at [279, 357] on div "Сохранить" at bounding box center [284, 357] width 41 height 11
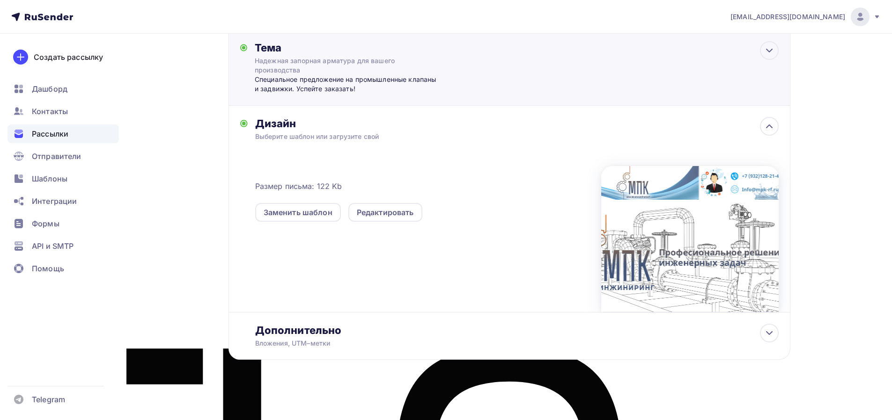
scroll to position [0, 0]
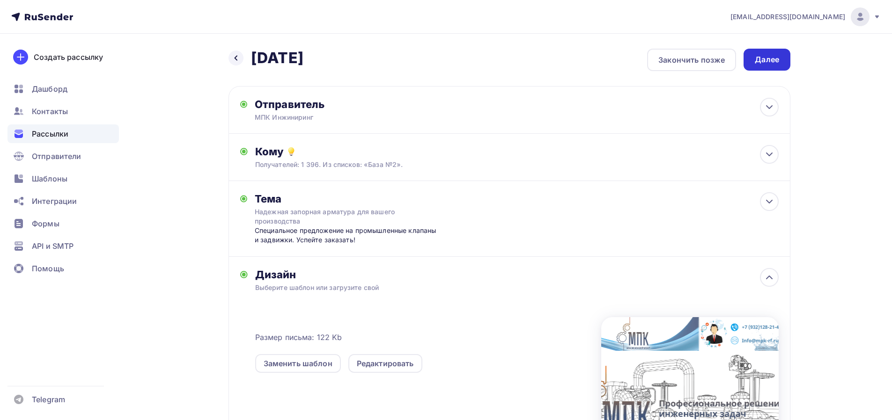
click at [758, 62] on div "Далее" at bounding box center [767, 59] width 24 height 11
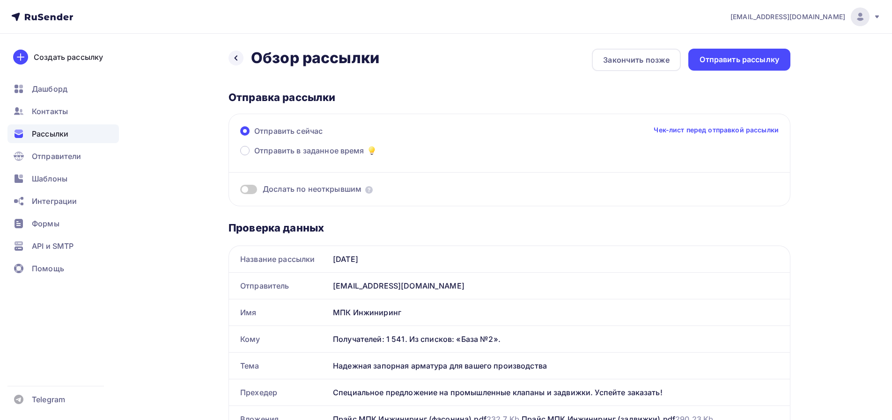
click at [244, 187] on span at bounding box center [248, 189] width 17 height 9
click at [240, 191] on input "checkbox" at bounding box center [240, 191] width 0 height 0
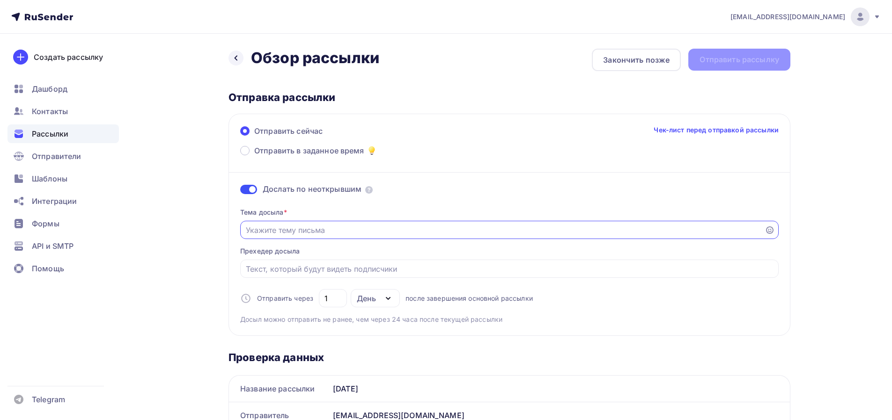
click at [315, 231] on input "Отправить в заданное время" at bounding box center [503, 230] width 514 height 11
paste input "Надежная запорная арматура для вашего производства"
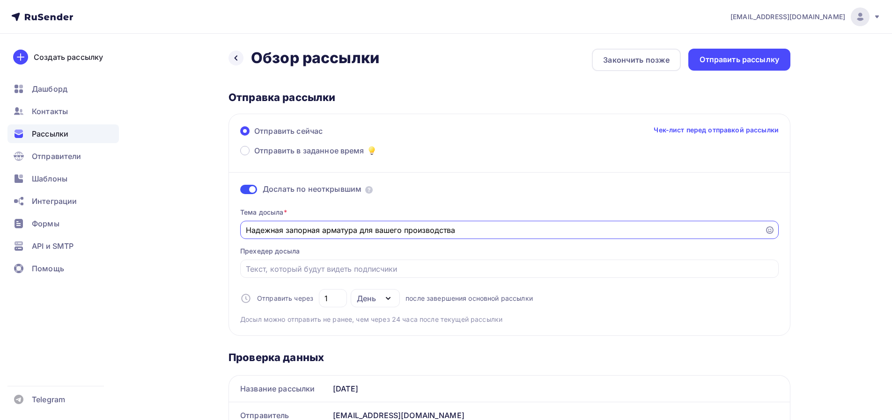
type input "Надежная запорная арматура для вашего производства"
click at [333, 275] on div at bounding box center [509, 269] width 538 height 18
click at [333, 271] on input "Отправить в заданное время" at bounding box center [510, 269] width 528 height 11
paste input "Специальное предложение на промышленные клапаны и задвижки. Успейте заказать!"
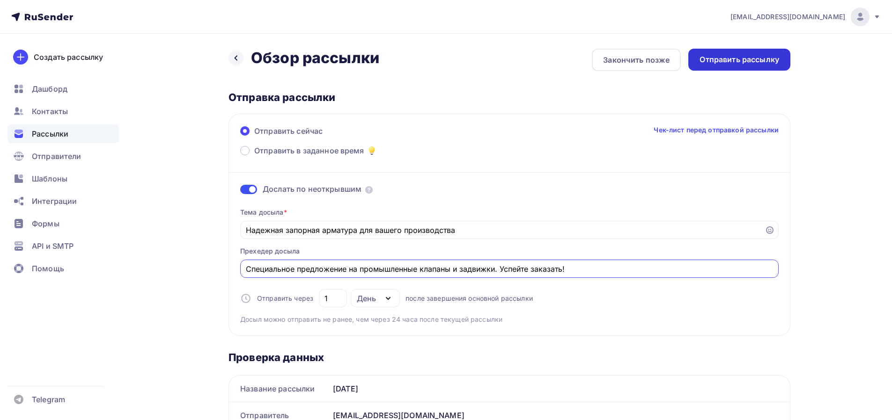
type input "Специальное предложение на промышленные клапаны и задвижки. Успейте заказать!"
click at [762, 61] on div "Отправить рассылку" at bounding box center [739, 59] width 80 height 11
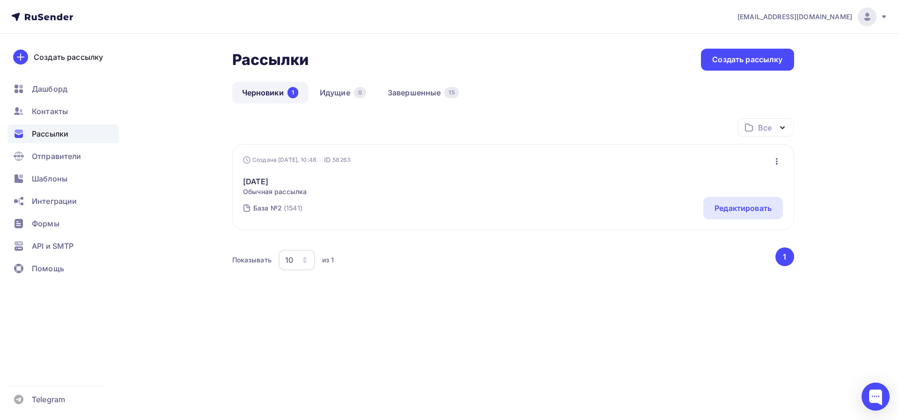
click at [53, 133] on span "Рассылки" at bounding box center [50, 133] width 37 height 11
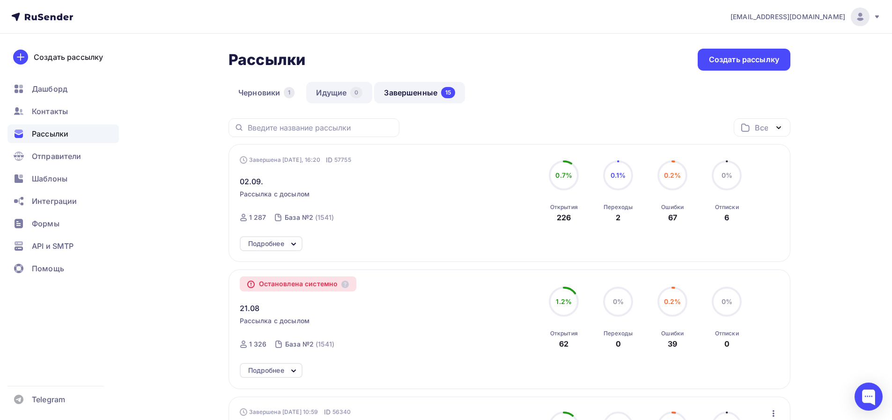
click at [341, 96] on link "Идущие 0" at bounding box center [339, 93] width 66 height 22
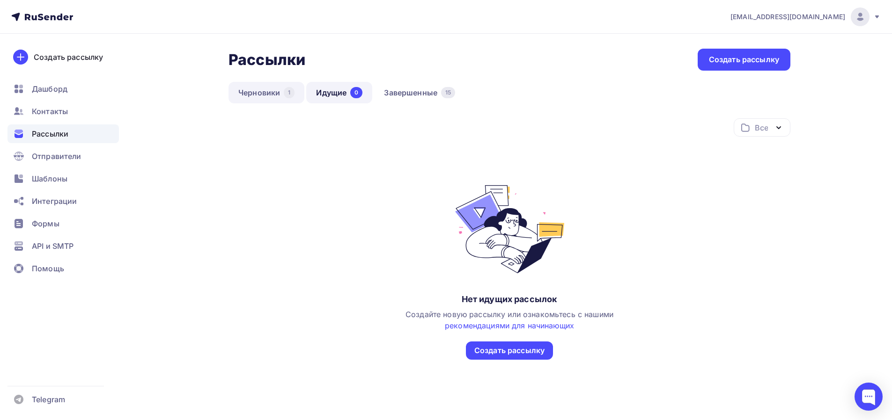
click at [268, 96] on link "Черновики 1" at bounding box center [266, 93] width 76 height 22
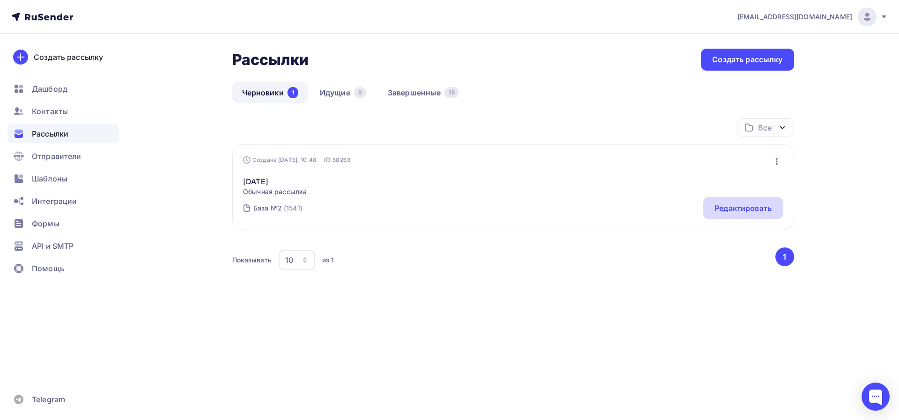
click at [741, 209] on div "Редактировать" at bounding box center [742, 208] width 57 height 11
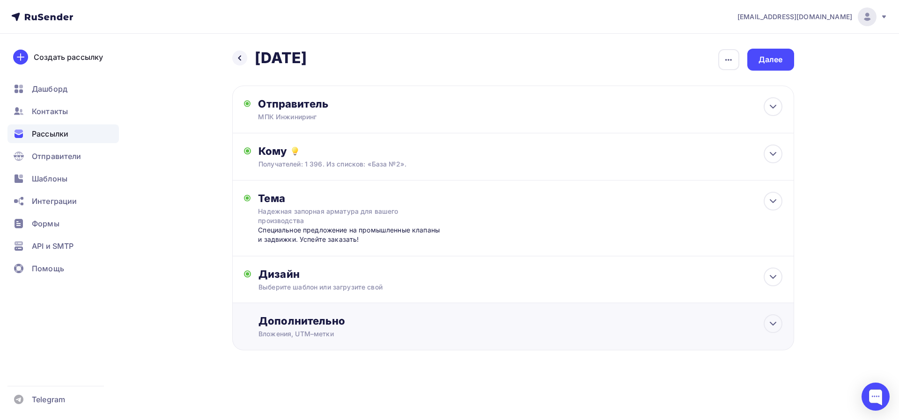
click at [343, 332] on div "Вложения, UTM–метки" at bounding box center [493, 334] width 471 height 9
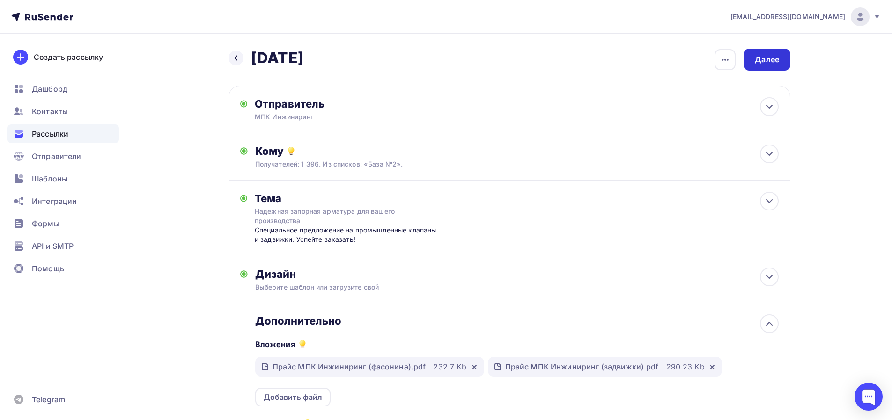
click at [767, 58] on div "Далее" at bounding box center [767, 59] width 24 height 11
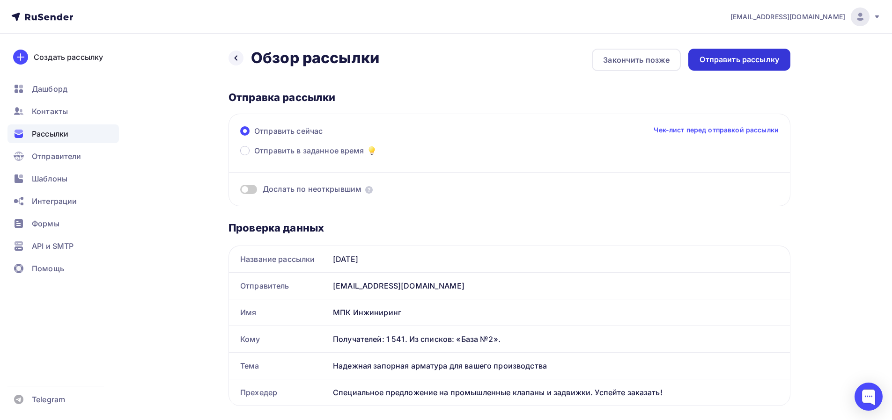
click at [732, 56] on div "Отправить рассылку" at bounding box center [739, 59] width 80 height 11
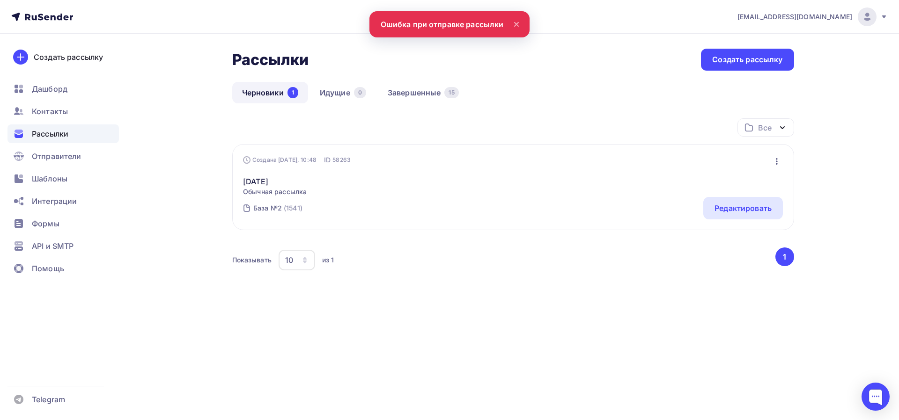
click at [520, 22] on icon at bounding box center [516, 24] width 11 height 11
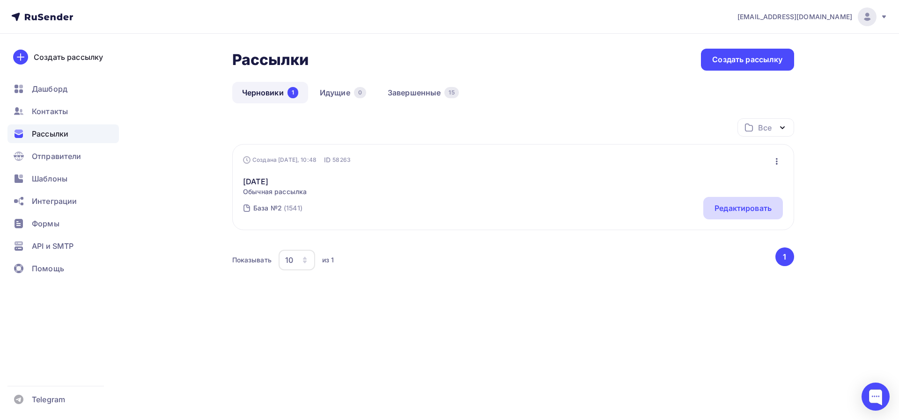
click at [750, 202] on div "Редактировать" at bounding box center [743, 208] width 80 height 22
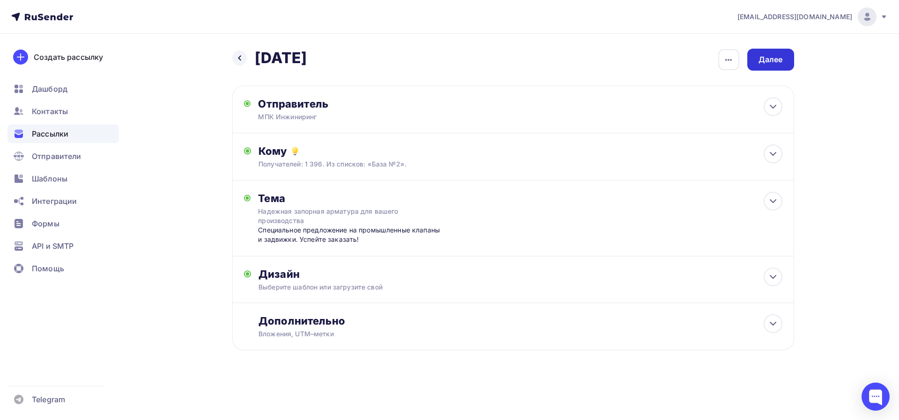
click at [777, 62] on div "Далее" at bounding box center [770, 59] width 24 height 11
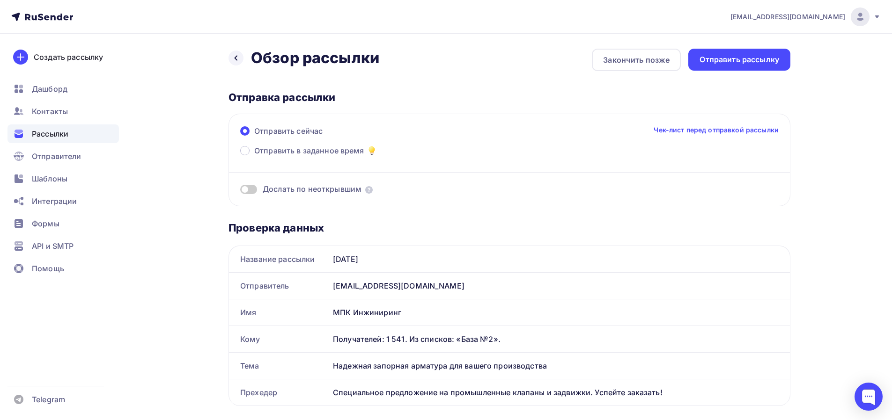
click at [777, 62] on div "Отправить рассылку" at bounding box center [739, 59] width 80 height 11
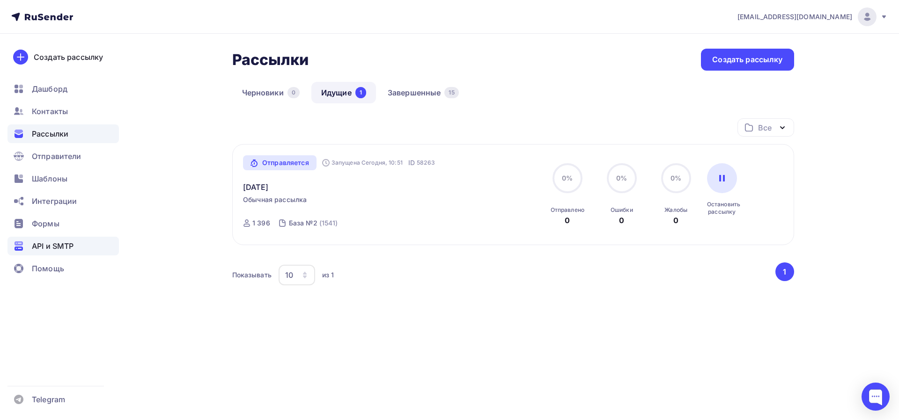
click at [76, 242] on div "API и SMTP" at bounding box center [62, 246] width 111 height 19
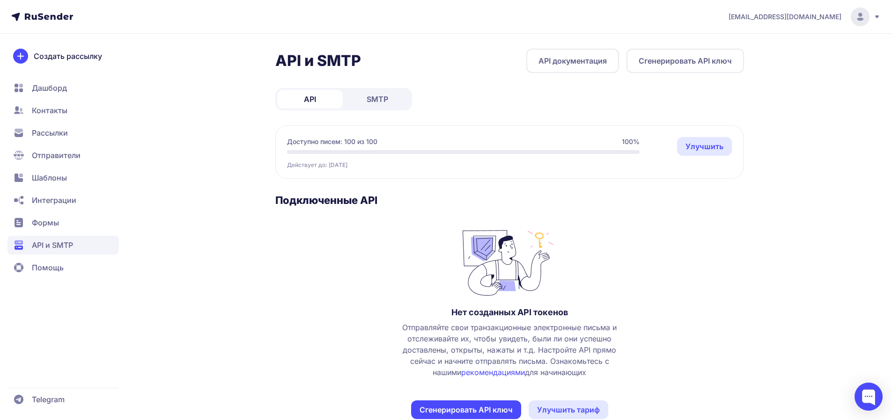
click at [59, 91] on span "Дашборд" at bounding box center [49, 87] width 35 height 11
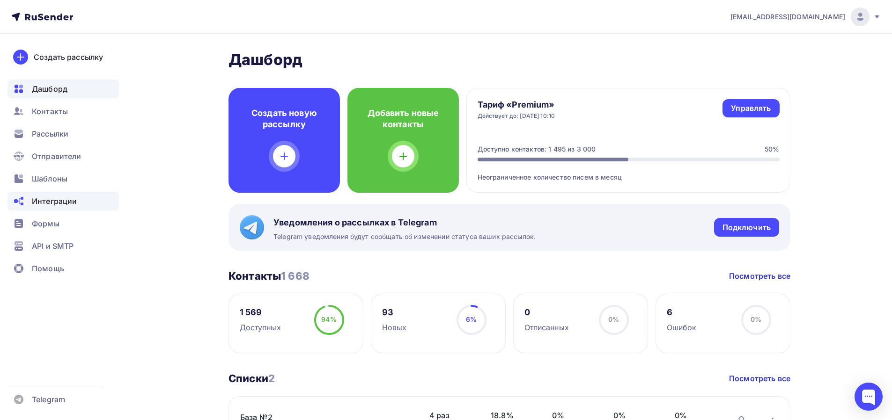
click at [66, 206] on span "Интеграции" at bounding box center [54, 201] width 45 height 11
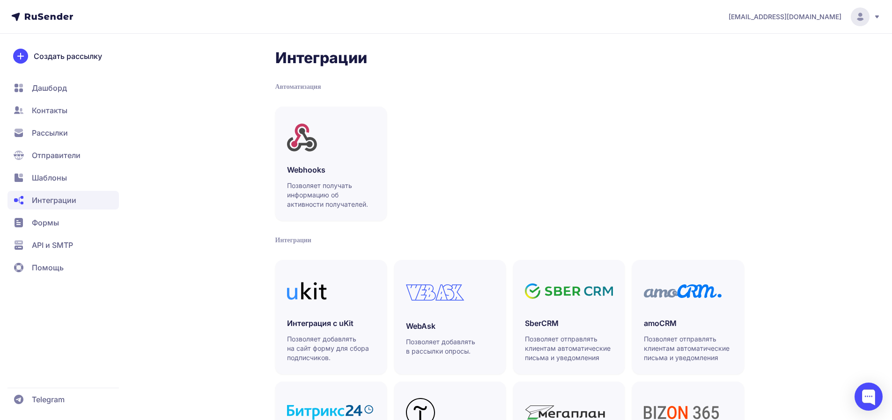
click at [55, 178] on span "Шаблоны" at bounding box center [49, 177] width 35 height 11
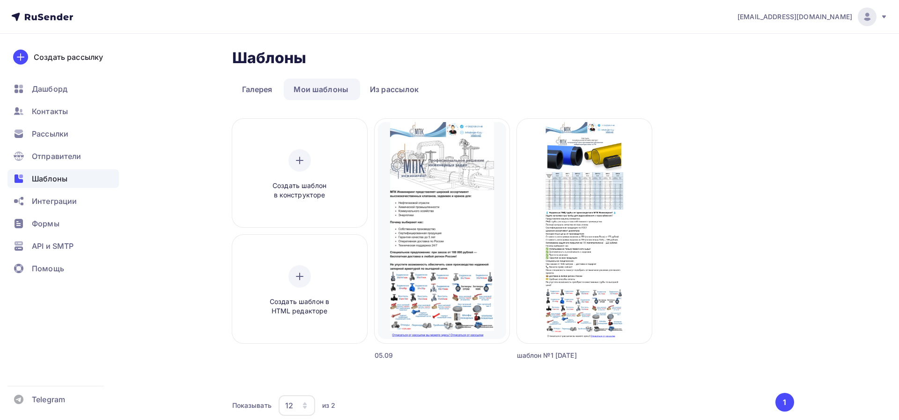
click at [57, 156] on span "Отправители" at bounding box center [57, 156] width 50 height 11
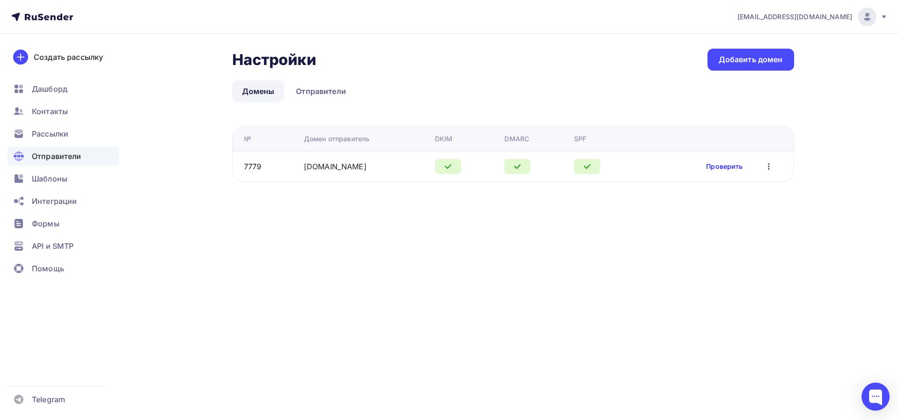
click at [729, 169] on link "Проверить" at bounding box center [724, 166] width 37 height 9
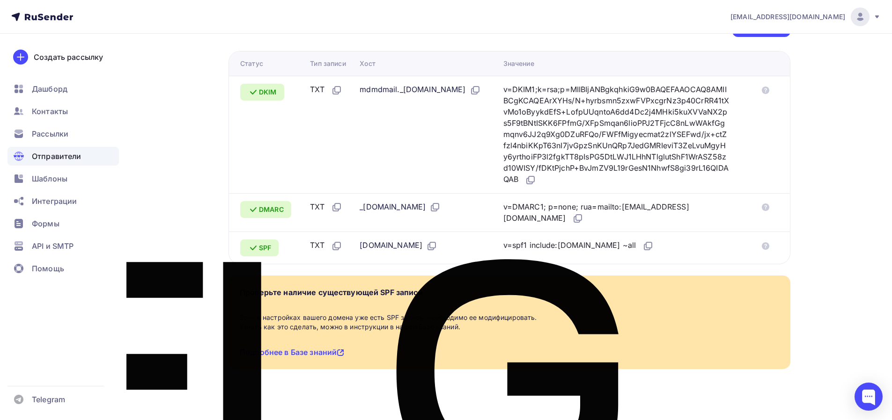
scroll to position [51, 0]
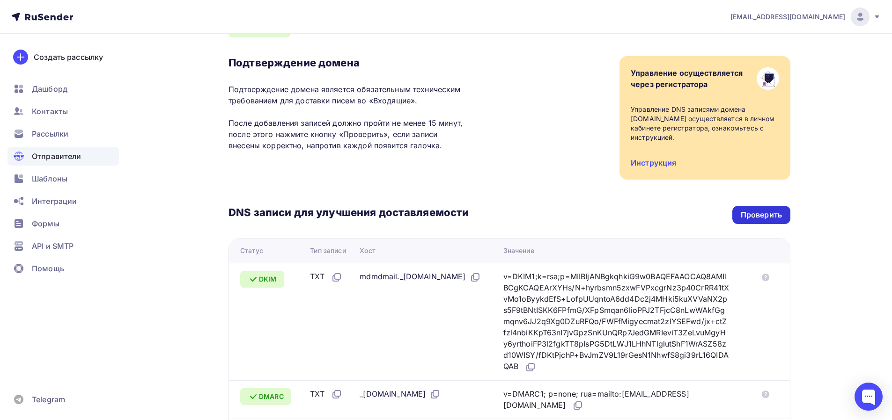
click at [769, 210] on div "Проверить" at bounding box center [761, 215] width 41 height 11
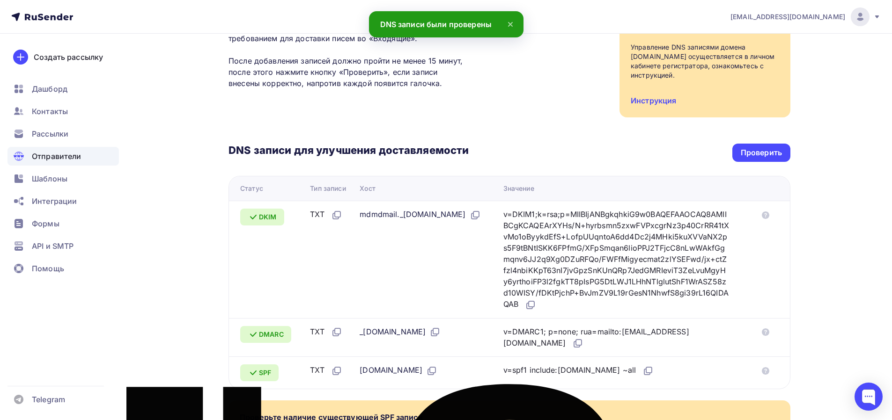
scroll to position [238, 0]
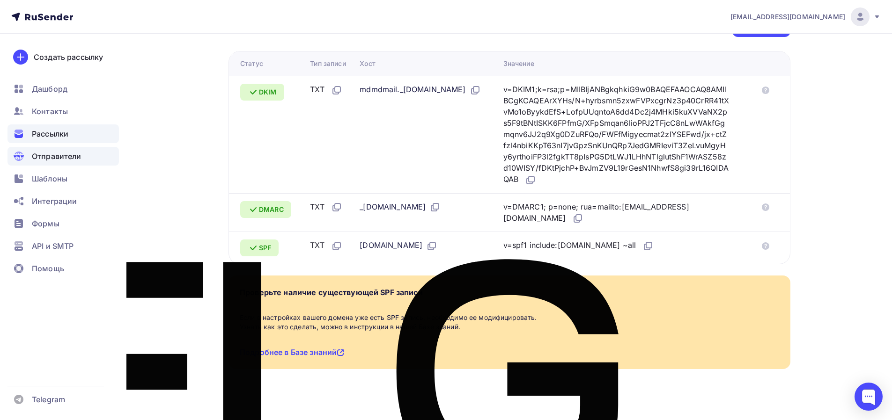
click at [54, 131] on span "Рассылки" at bounding box center [50, 133] width 37 height 11
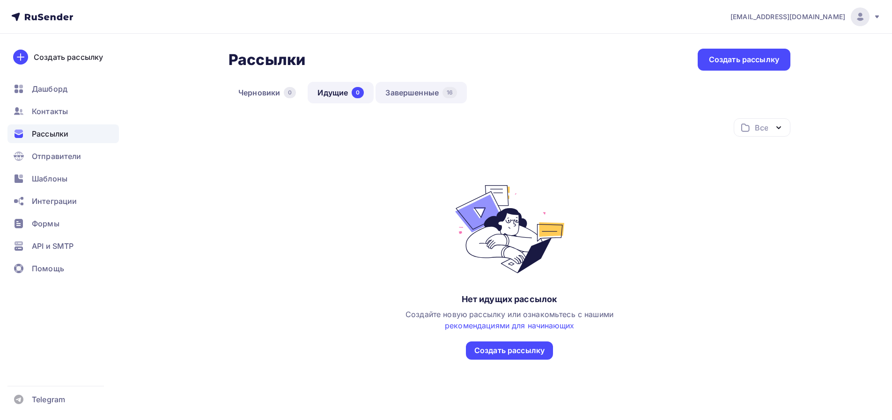
click at [430, 91] on link "Завершенные 16" at bounding box center [420, 93] width 91 height 22
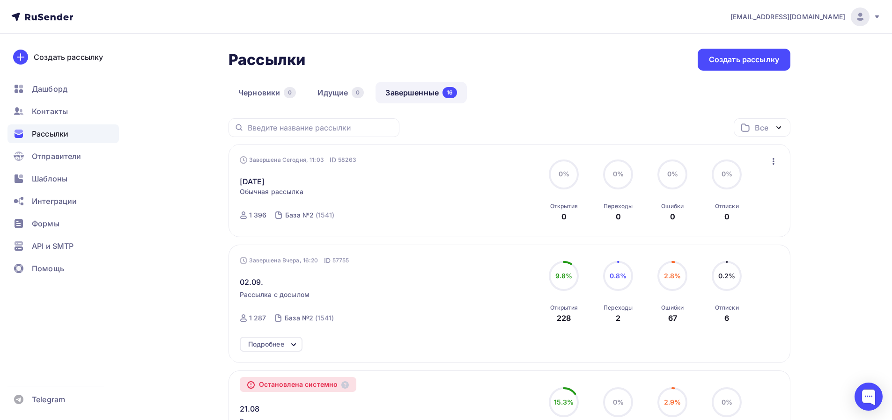
click at [426, 184] on div "[DATE] Статистика Обзор рассылки Копировать в новую Добавить в папку" at bounding box center [346, 176] width 213 height 22
click at [471, 191] on div "Завершена Сегодня, 11:03 ID 58263 [DATE] Статистика Обзор рассылки Копировать в…" at bounding box center [510, 190] width 540 height 71
click at [774, 161] on icon "button" at bounding box center [773, 161] width 11 height 11
click at [773, 161] on icon "button" at bounding box center [774, 161] width 2 height 7
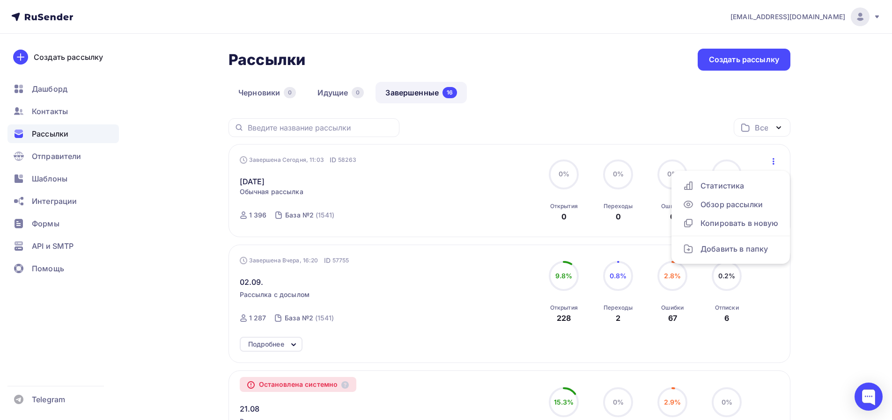
click at [449, 176] on div "[DATE] Статистика Обзор рассылки Копировать в новую Добавить в папку" at bounding box center [346, 176] width 213 height 22
click at [266, 163] on div "Завершена Сегодня, 11:03 ID 58263" at bounding box center [298, 159] width 117 height 9
click at [367, 171] on div "[DATE] Статистика Обзор рассылки Копировать в новую Добавить в папку" at bounding box center [346, 176] width 213 height 22
click at [477, 203] on div "Завершена Сегодня, 11:03 ID 58263 [DATE] Статистика Обзор рассылки Копировать в…" at bounding box center [510, 190] width 540 height 71
click at [415, 209] on div "Завершена Сегодня, 11:03 ID 58263 [DATE] Статистика Обзор рассылки Копировать в…" at bounding box center [346, 190] width 213 height 71
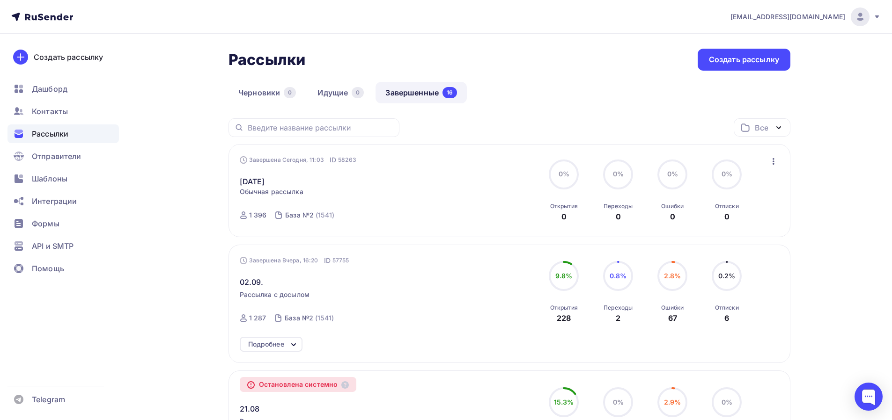
click at [415, 185] on div "05.09.2025 Статистика Обзор рассылки Копировать в новую Добавить в папку" at bounding box center [346, 176] width 213 height 22
click at [265, 182] on link "[DATE]" at bounding box center [252, 181] width 25 height 11
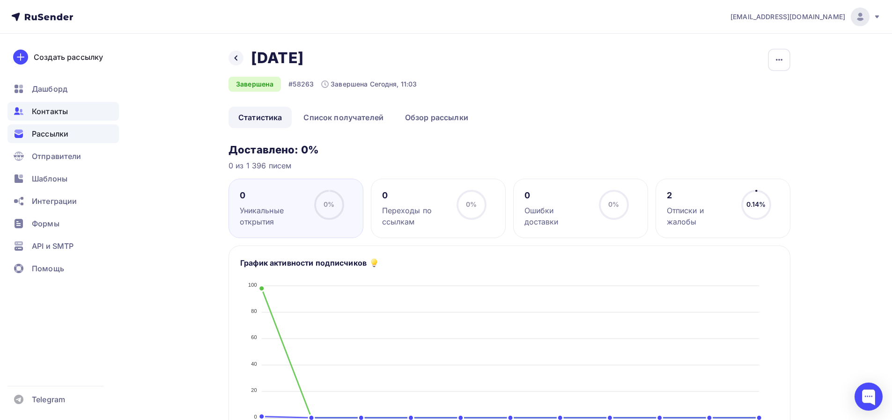
click at [55, 107] on span "Контакты" at bounding box center [50, 111] width 36 height 11
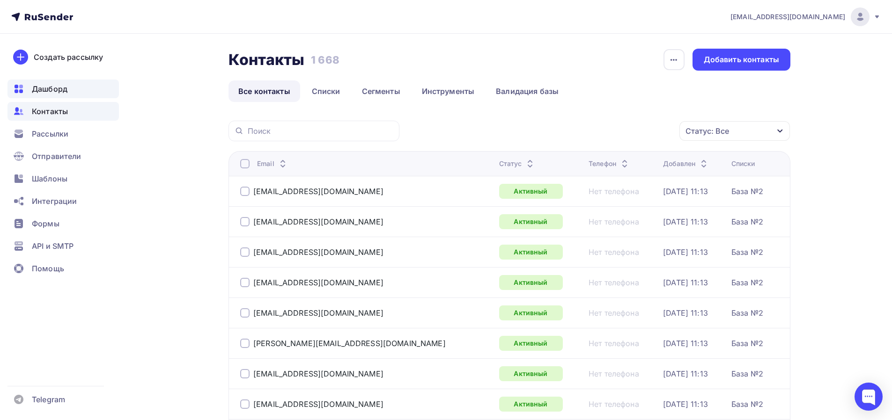
click at [75, 90] on div "Дашборд" at bounding box center [62, 89] width 111 height 19
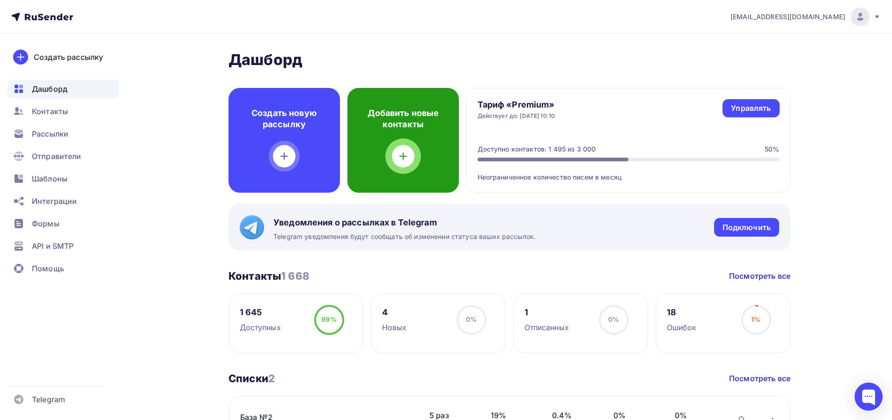
click at [412, 154] on div at bounding box center [403, 156] width 22 height 22
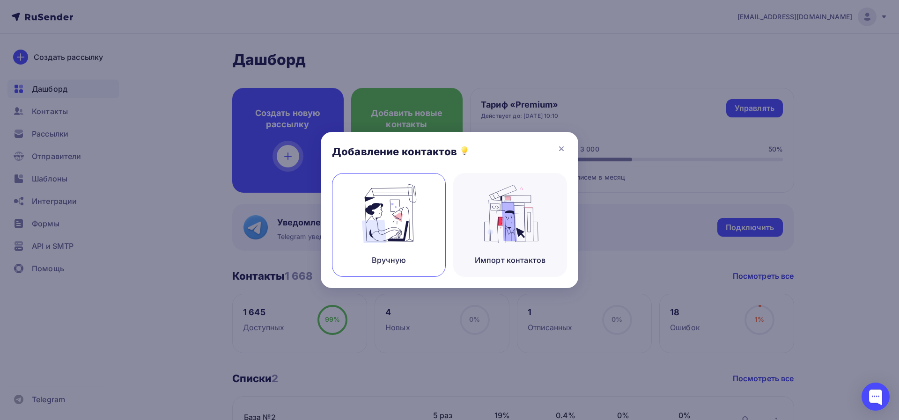
click at [401, 231] on img at bounding box center [389, 213] width 63 height 59
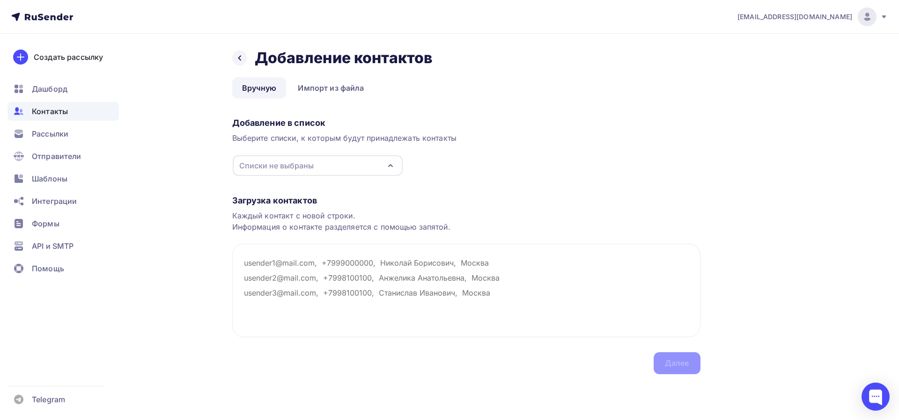
click at [395, 166] on icon "button" at bounding box center [390, 165] width 11 height 11
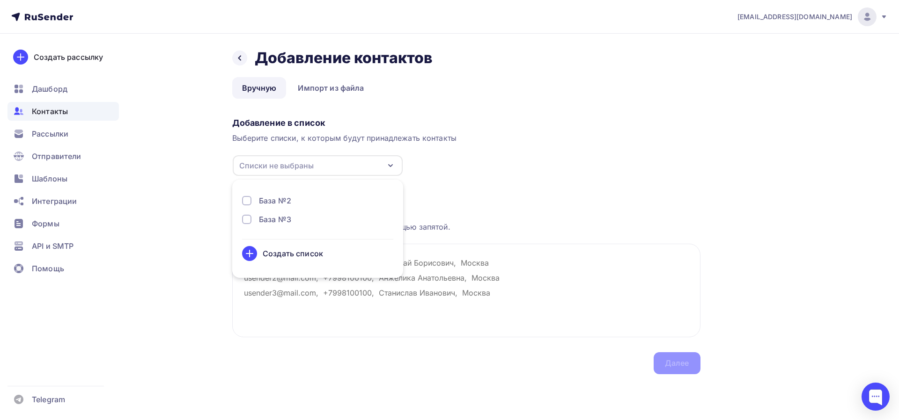
click at [278, 200] on div "База №2" at bounding box center [275, 200] width 32 height 11
click at [612, 195] on div "Загрузка контактов" at bounding box center [466, 200] width 468 height 11
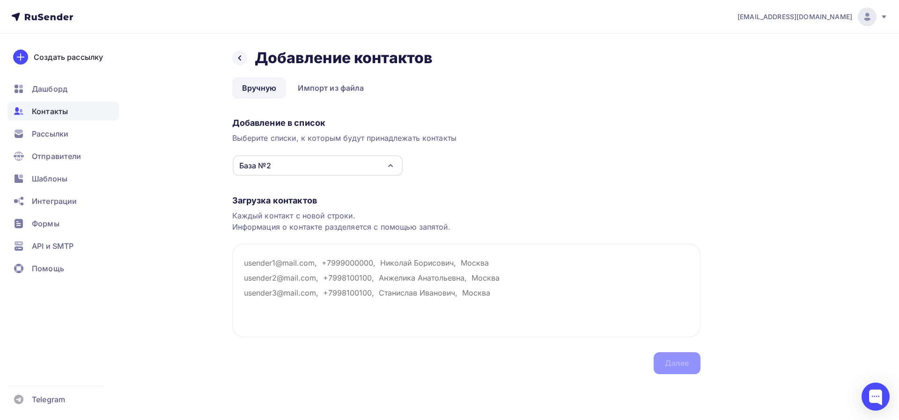
click at [74, 114] on div "Контакты" at bounding box center [62, 111] width 111 height 19
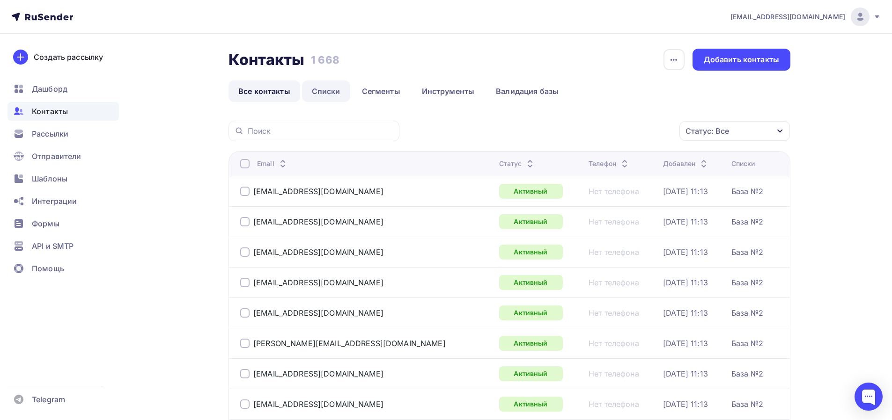
click at [328, 94] on link "Списки" at bounding box center [326, 92] width 48 height 22
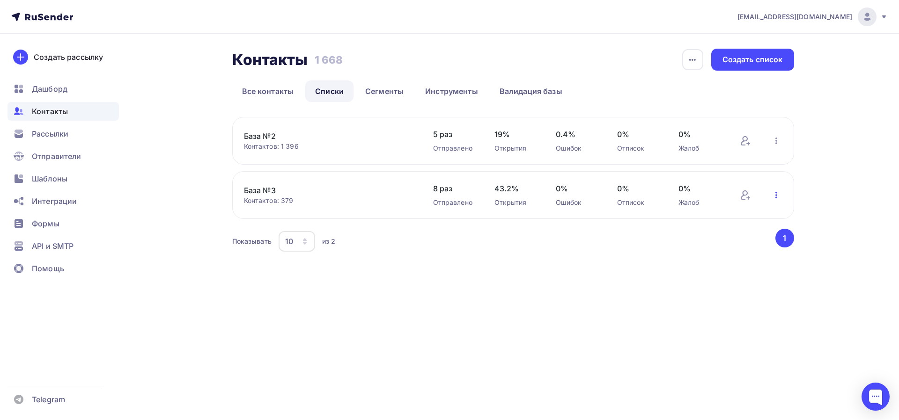
click at [774, 197] on icon "button" at bounding box center [776, 195] width 11 height 11
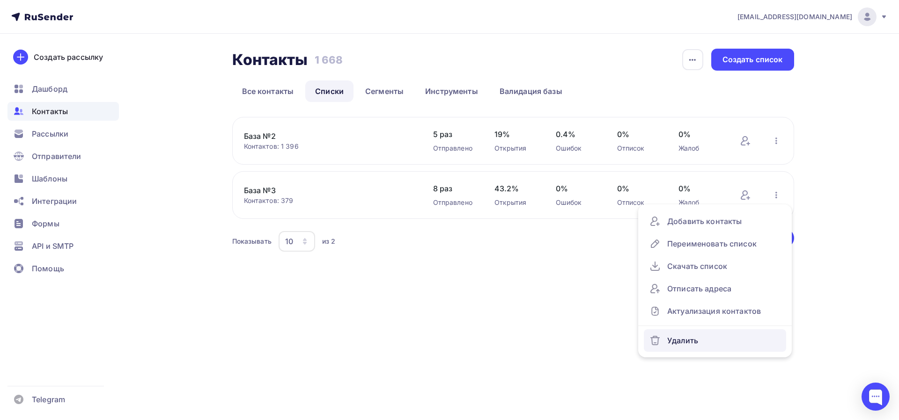
click at [684, 345] on div "Удалить" at bounding box center [714, 340] width 131 height 15
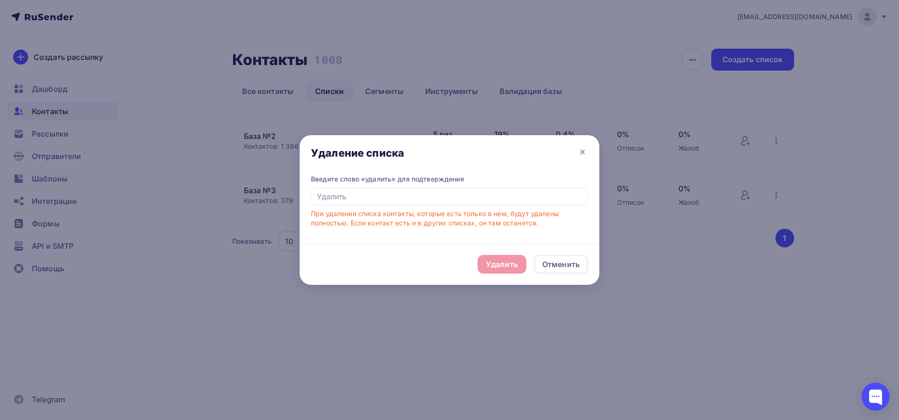
click at [508, 266] on div "Удалить Отменить" at bounding box center [450, 264] width 300 height 42
click at [377, 203] on input "text" at bounding box center [449, 197] width 277 height 18
type input "E"
type input "Удалить"
click at [487, 265] on div "Удалить" at bounding box center [502, 264] width 32 height 11
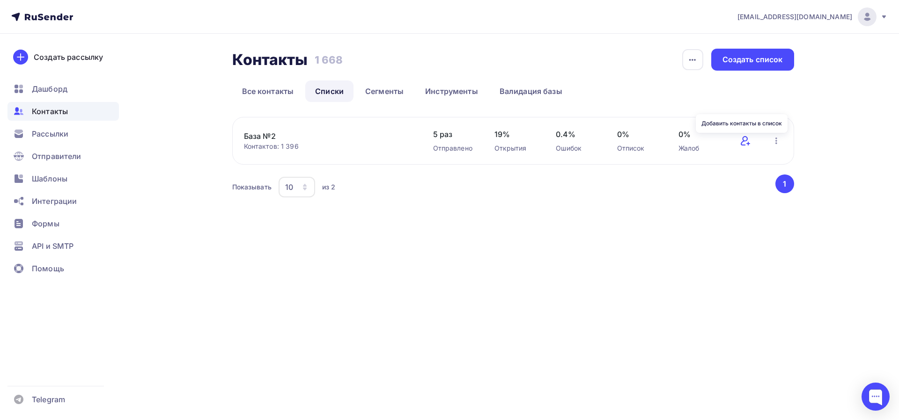
click at [748, 144] on icon at bounding box center [748, 144] width 3 height 0
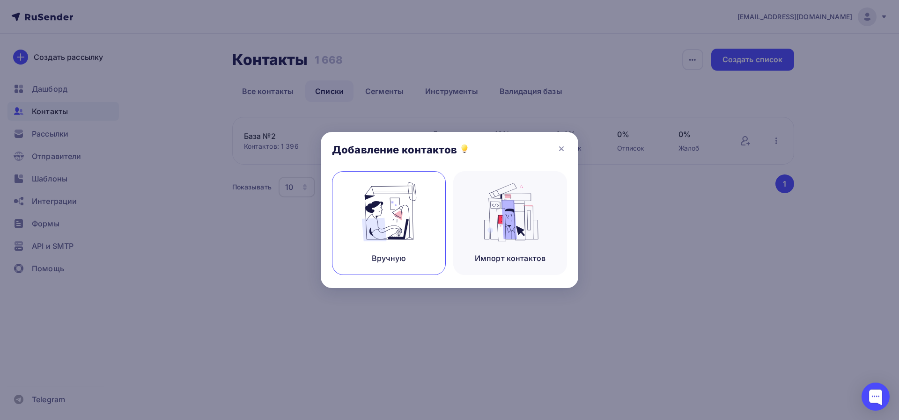
click at [395, 227] on img at bounding box center [389, 212] width 63 height 59
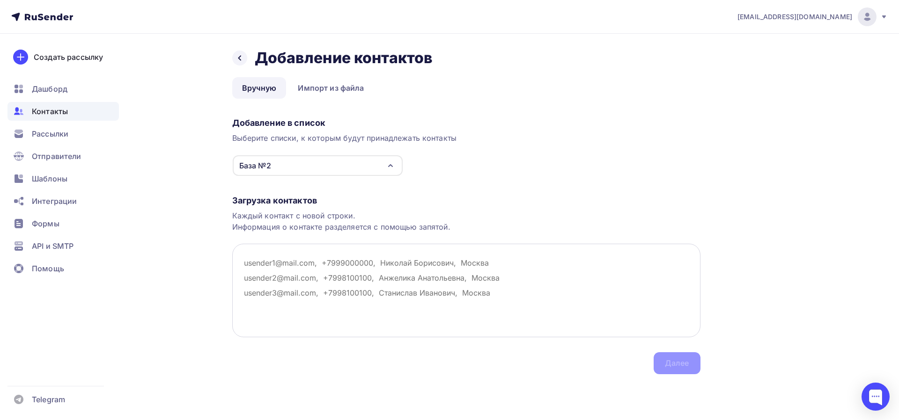
click at [262, 280] on textarea at bounding box center [466, 291] width 468 height 94
paste textarea "zap-arm@mail.ru afzomskoa@mail.ru texnis85@mail.ru tzpo@bk.ru postavka64@mail.r…"
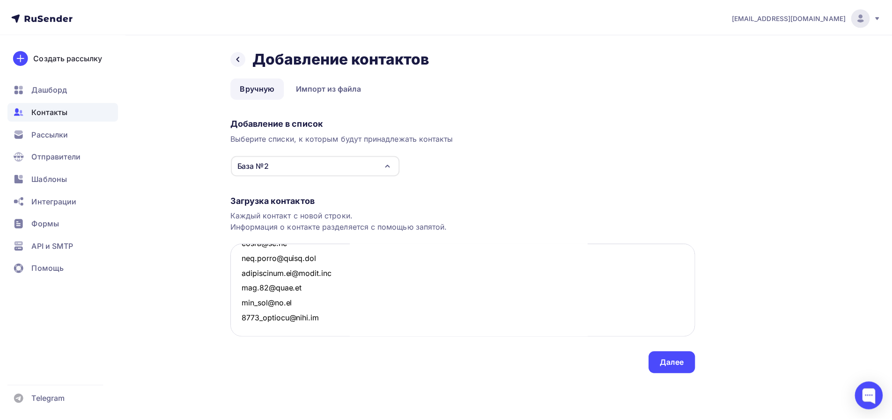
scroll to position [1847, 0]
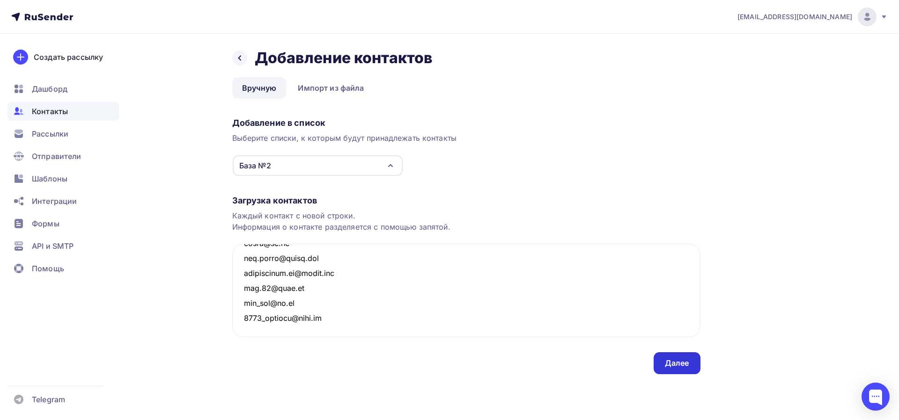
type textarea "zap-arm@mail.ru afzomskoa@mail.ru texnis85@mail.ru tzpo@bk.ru postavka64@mail.r…"
click at [678, 366] on div "Далее" at bounding box center [677, 363] width 24 height 11
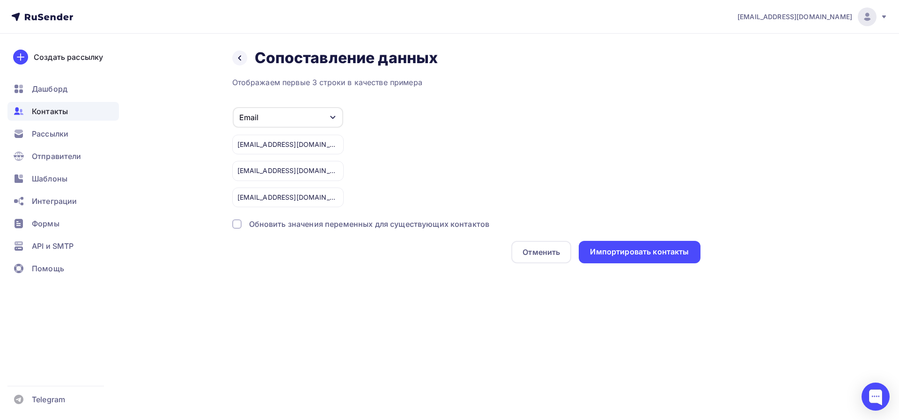
click at [239, 226] on div at bounding box center [236, 224] width 9 height 9
click at [666, 258] on div "Импортировать контакты" at bounding box center [639, 252] width 99 height 11
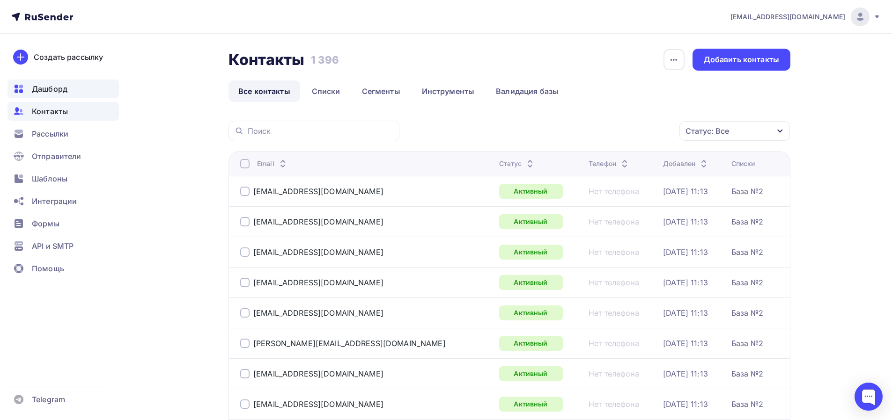
click at [66, 89] on span "Дашборд" at bounding box center [50, 88] width 36 height 11
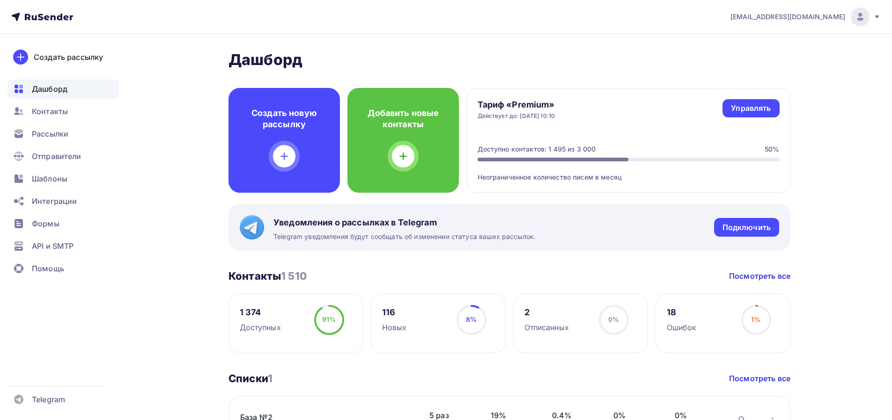
click at [49, 110] on span "Контакты" at bounding box center [50, 111] width 36 height 11
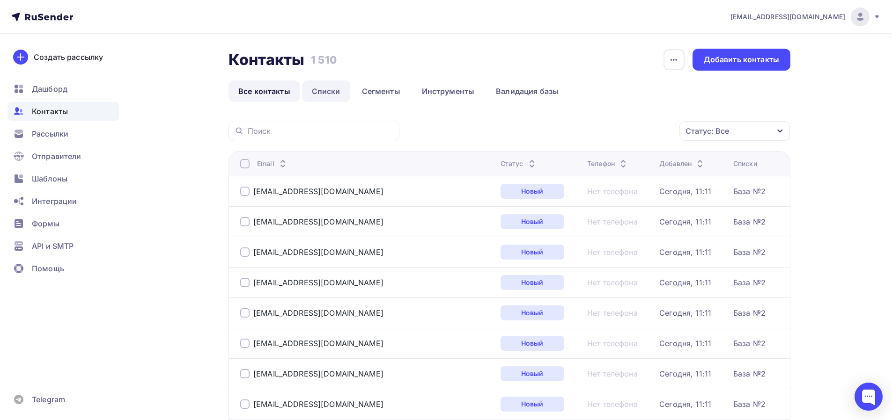
click at [330, 94] on link "Списки" at bounding box center [326, 92] width 48 height 22
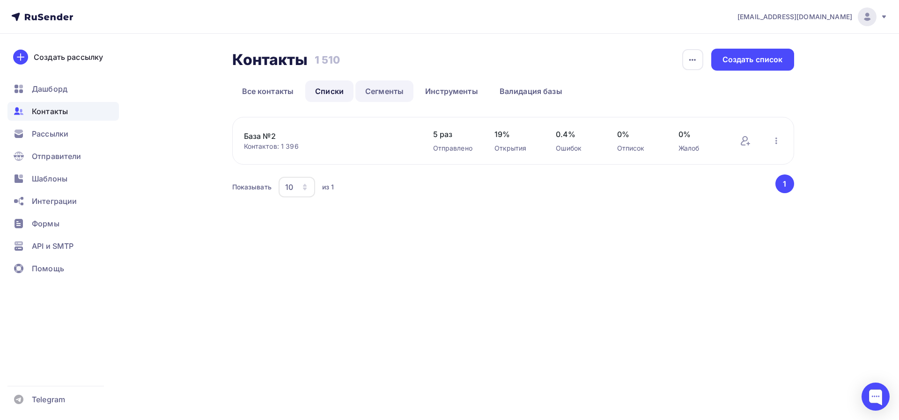
click at [398, 97] on link "Сегменты" at bounding box center [384, 92] width 58 height 22
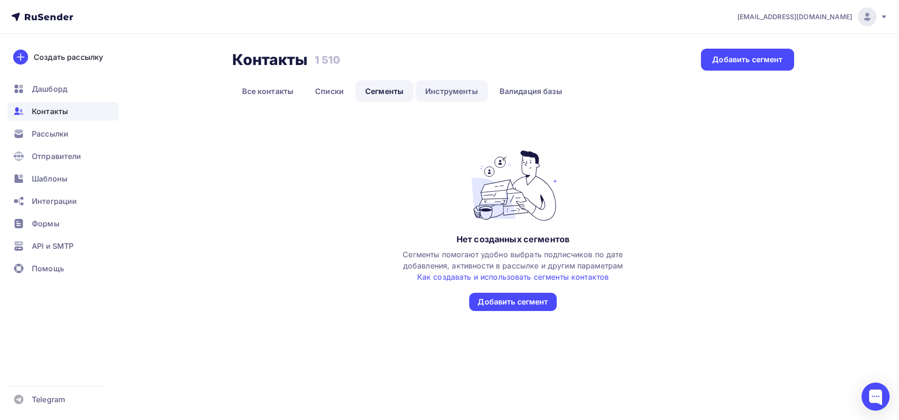
click at [458, 96] on link "Инструменты" at bounding box center [451, 92] width 73 height 22
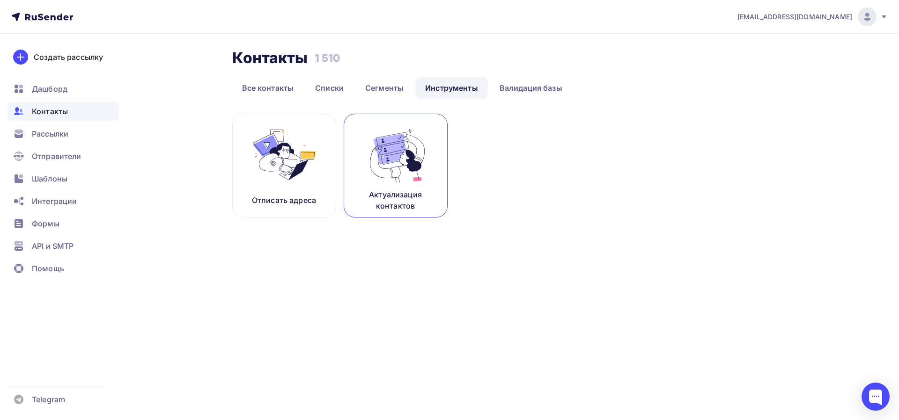
click at [424, 193] on p "Актуализация контактов" at bounding box center [395, 200] width 81 height 22
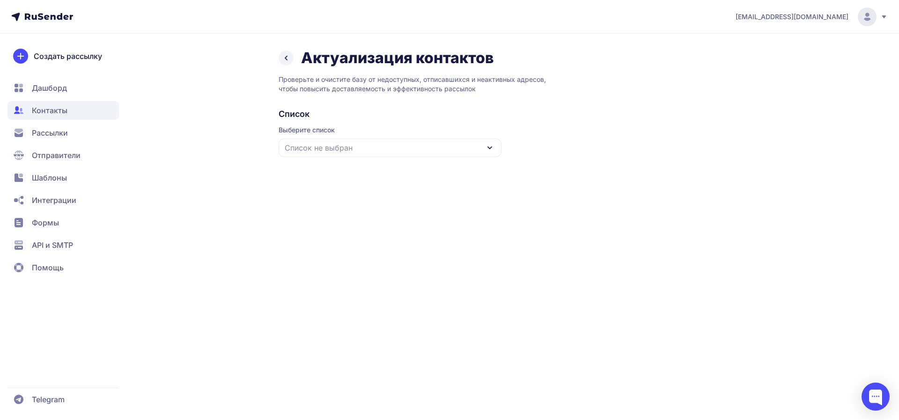
click at [370, 151] on div "Список не выбран" at bounding box center [390, 148] width 223 height 19
click at [339, 209] on div "База №2" at bounding box center [390, 205] width 212 height 22
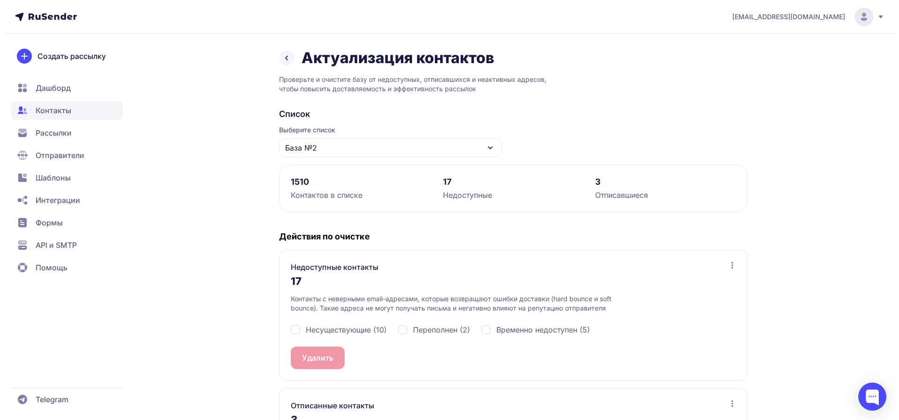
scroll to position [62, 0]
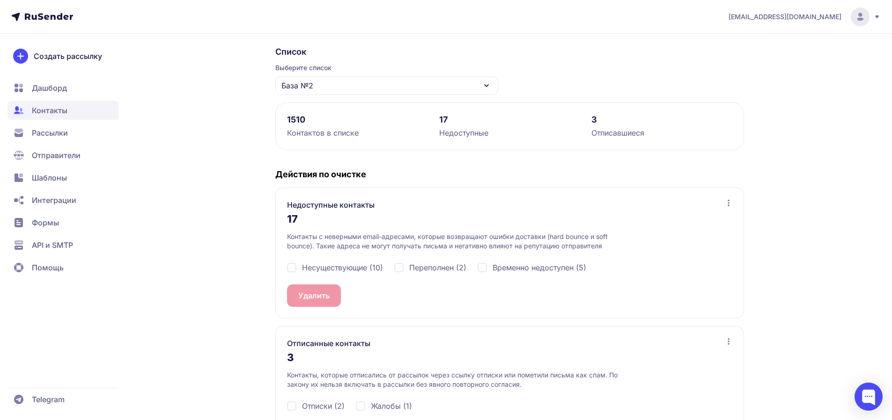
click at [294, 265] on div "Несуществующие (10)" at bounding box center [335, 267] width 96 height 11
checkbox input "true"
click at [334, 298] on span "10" at bounding box center [334, 295] width 8 height 11
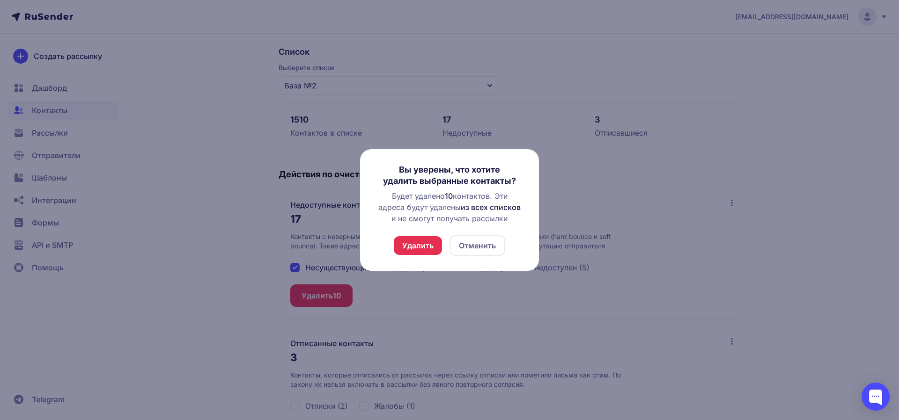
click at [430, 244] on button "Удалить" at bounding box center [418, 245] width 48 height 19
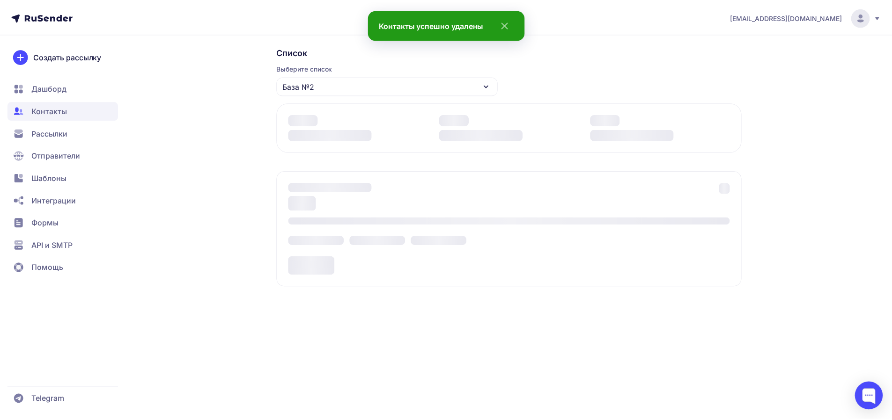
scroll to position [0, 0]
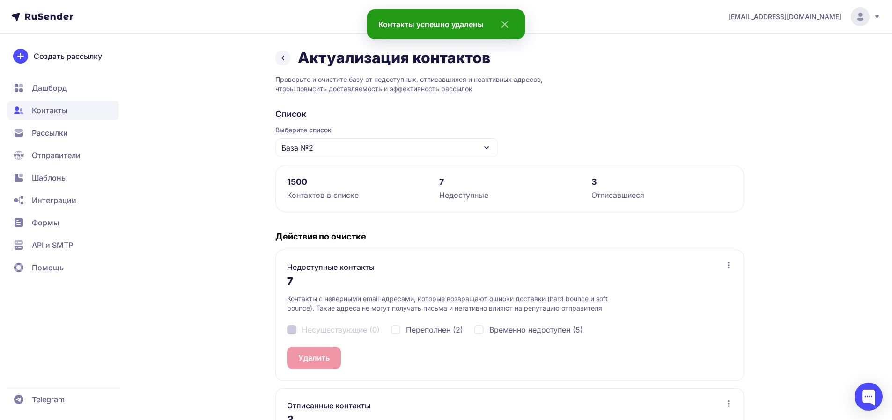
drag, startPoint x: 296, startPoint y: 270, endPoint x: 329, endPoint y: 278, distance: 33.7
click at [297, 270] on h3 "Недоступные контакты" at bounding box center [331, 267] width 88 height 11
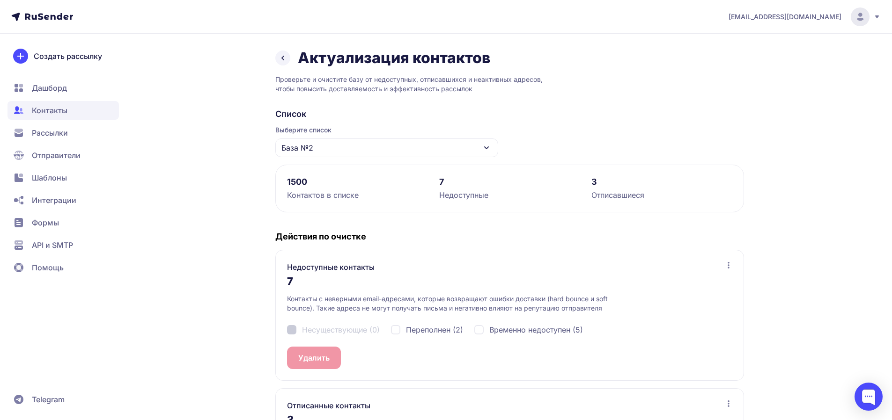
click at [371, 280] on div "7" at bounding box center [509, 284] width 445 height 22
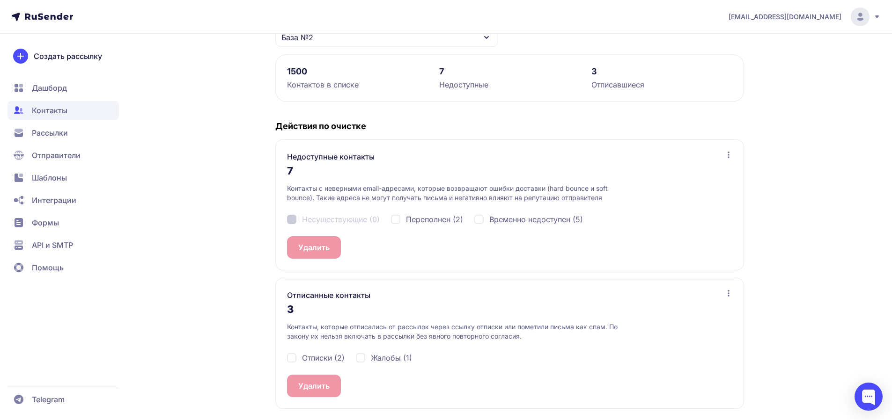
click at [292, 360] on div "Отписки (2)" at bounding box center [316, 358] width 58 height 11
checkbox input "true"
click at [361, 360] on div "Жалобы (1)" at bounding box center [384, 358] width 56 height 11
checkbox input "true"
click at [402, 218] on div "Переполнен (2)" at bounding box center [427, 219] width 72 height 11
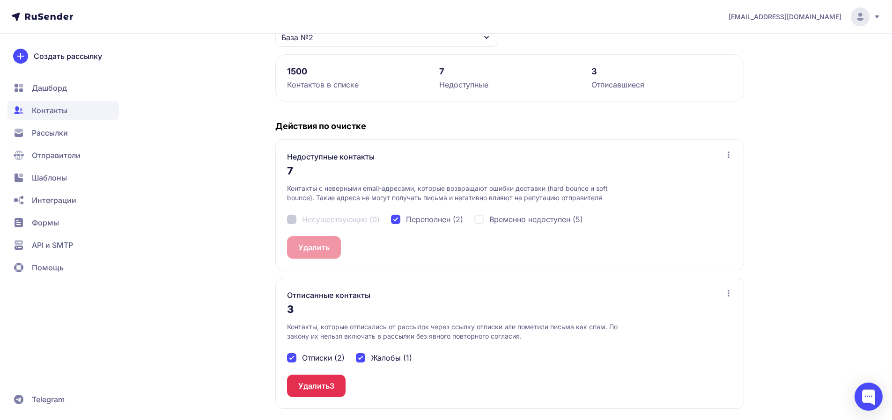
checkbox input "true"
click at [483, 221] on div "Временно недоступен (5)" at bounding box center [528, 219] width 109 height 11
checkbox input "true"
click at [315, 247] on button "Удалить 7" at bounding box center [316, 247] width 58 height 22
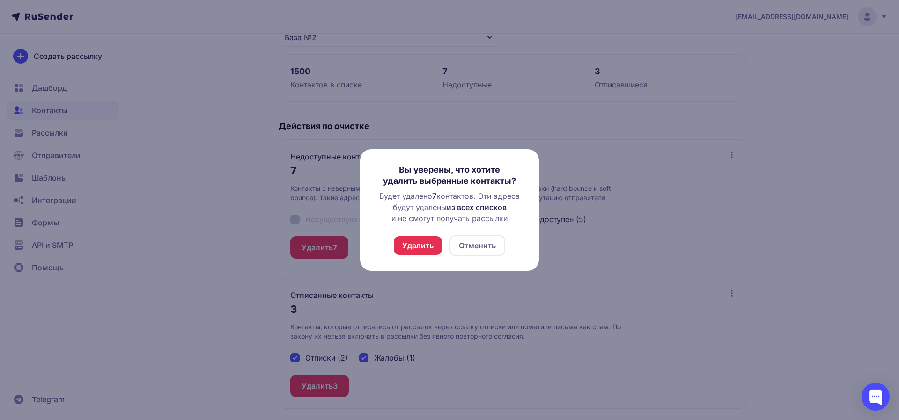
click at [422, 243] on button "Удалить" at bounding box center [418, 245] width 48 height 19
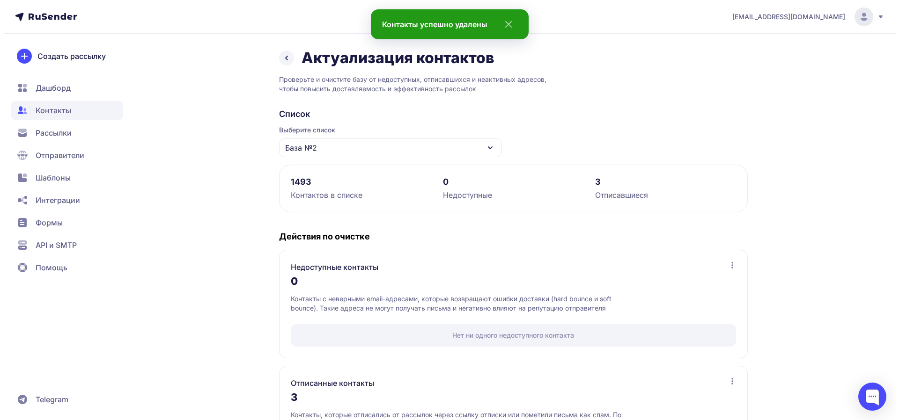
scroll to position [88, 0]
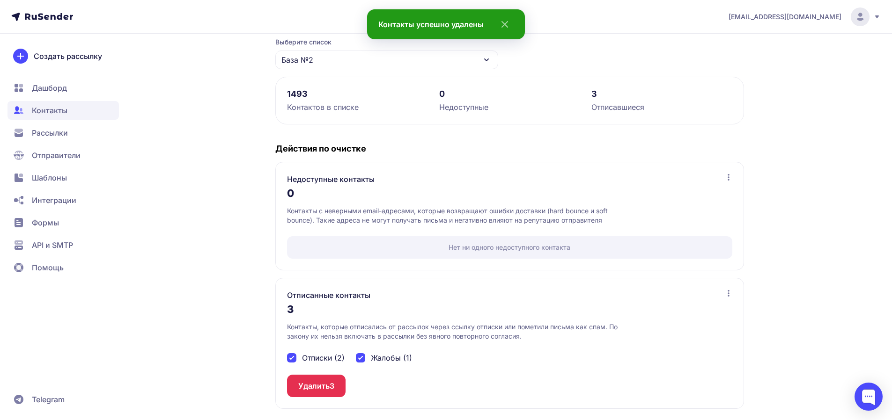
click at [320, 384] on button "Удалить 3" at bounding box center [316, 386] width 59 height 22
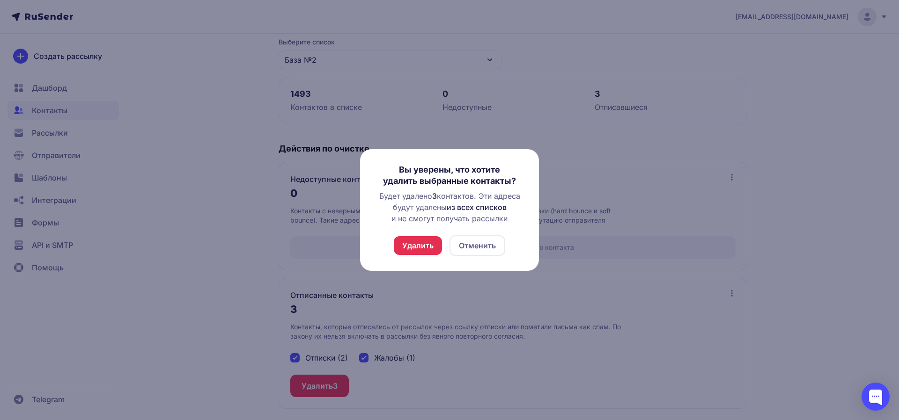
click at [418, 243] on button "Удалить" at bounding box center [418, 245] width 48 height 19
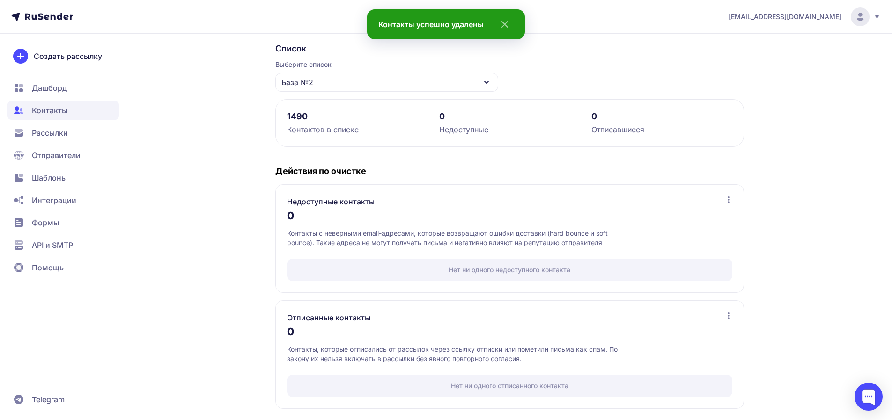
scroll to position [0, 0]
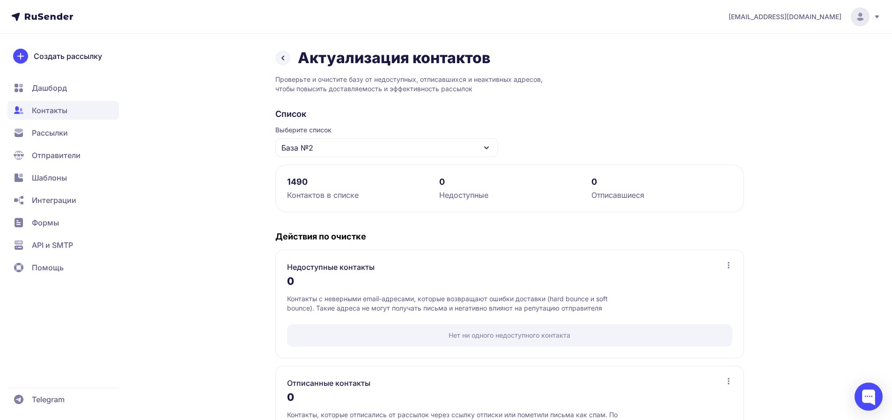
click at [284, 59] on icon at bounding box center [282, 57] width 11 height 11
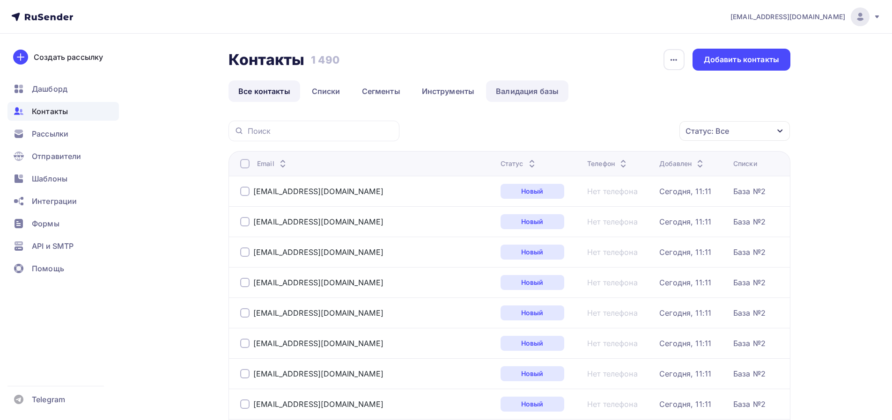
click at [530, 91] on link "Валидация базы" at bounding box center [527, 92] width 82 height 22
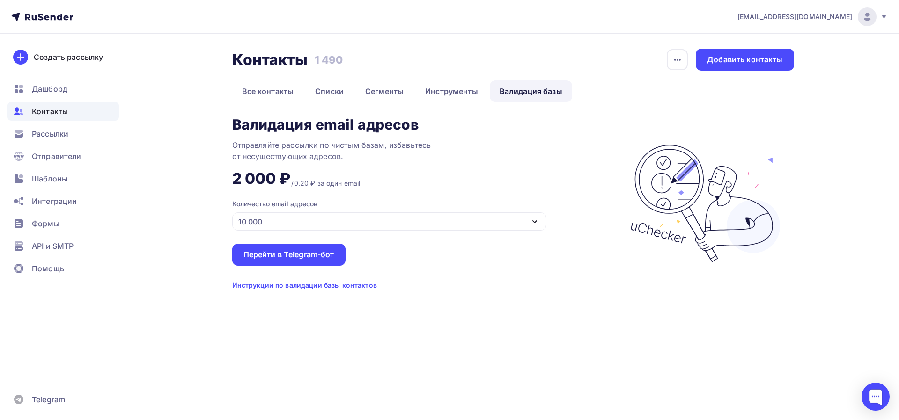
click at [532, 222] on icon "button" at bounding box center [534, 221] width 11 height 11
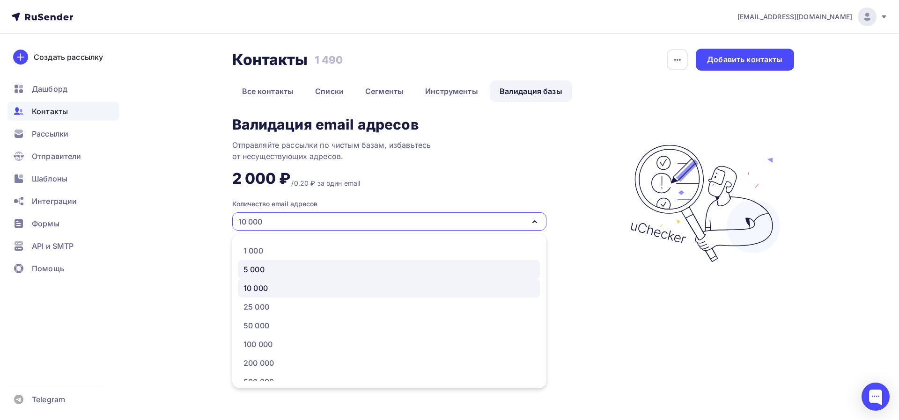
click at [343, 266] on div "5 000" at bounding box center [388, 269] width 291 height 11
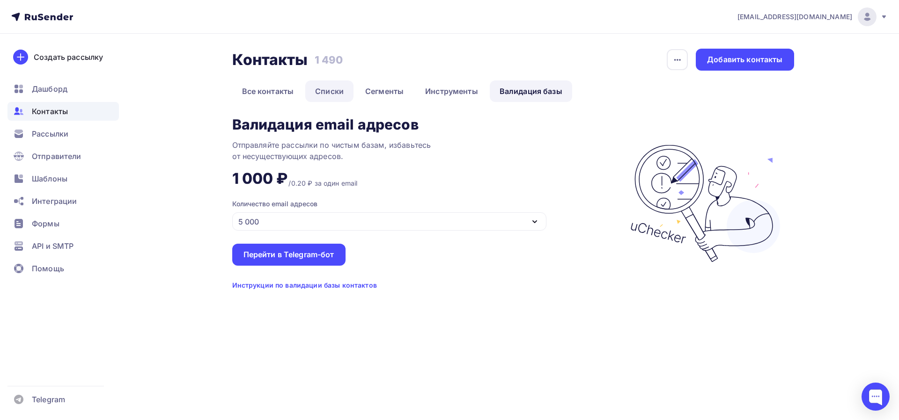
click at [331, 96] on link "Списки" at bounding box center [329, 92] width 48 height 22
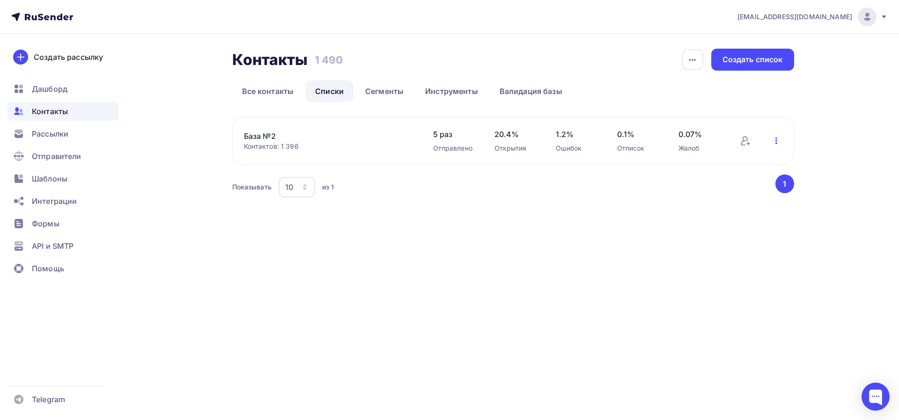
click at [778, 140] on icon "button" at bounding box center [776, 140] width 11 height 11
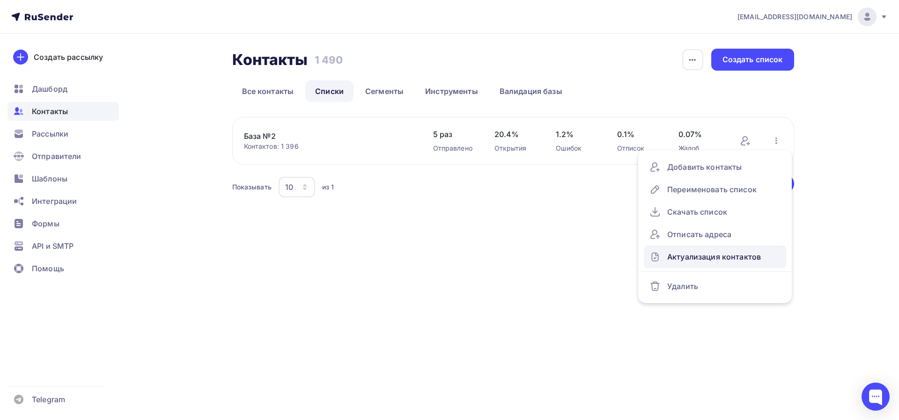
click at [725, 260] on div "Актуализация контактов" at bounding box center [714, 257] width 131 height 15
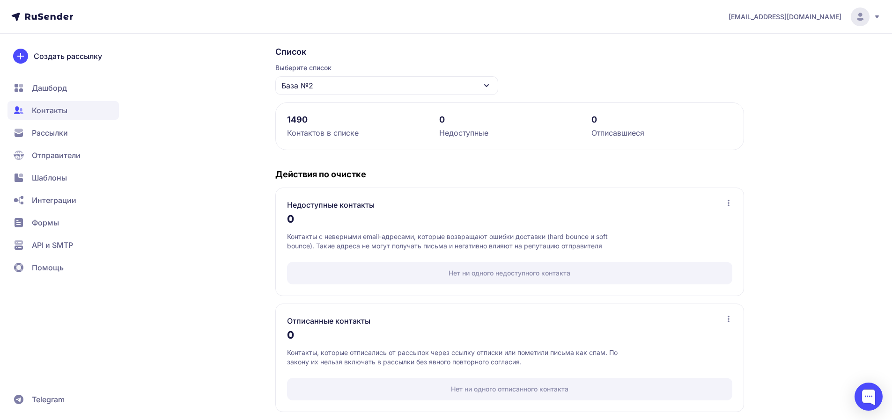
scroll to position [66, 0]
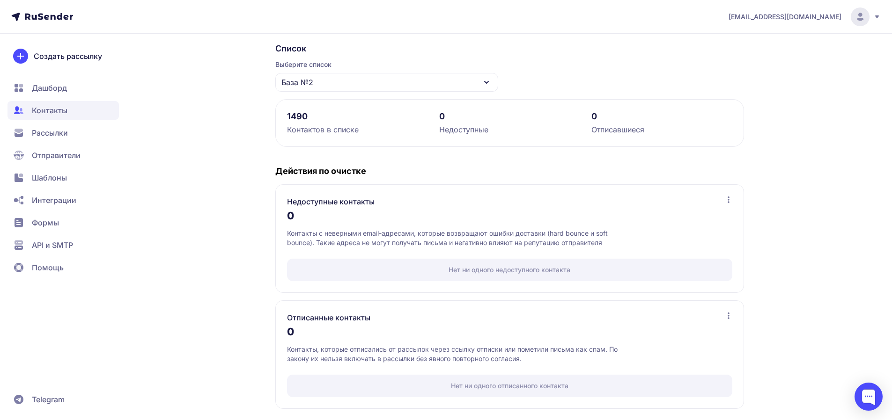
click at [61, 136] on span "Рассылки" at bounding box center [50, 132] width 36 height 11
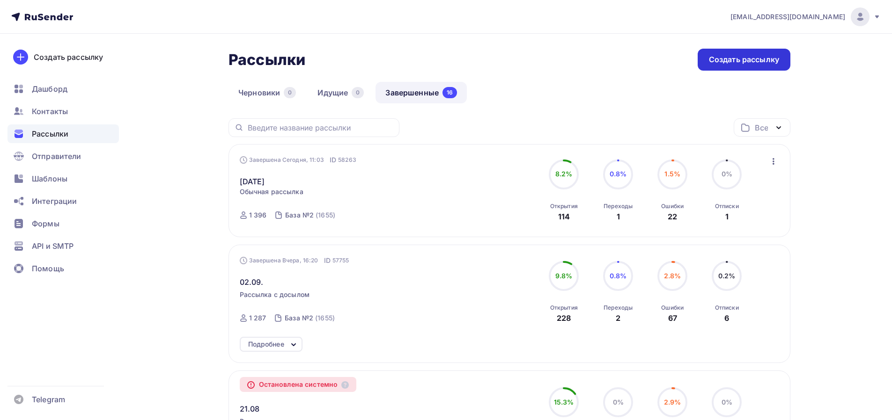
click at [721, 63] on div "Создать рассылку" at bounding box center [744, 59] width 70 height 11
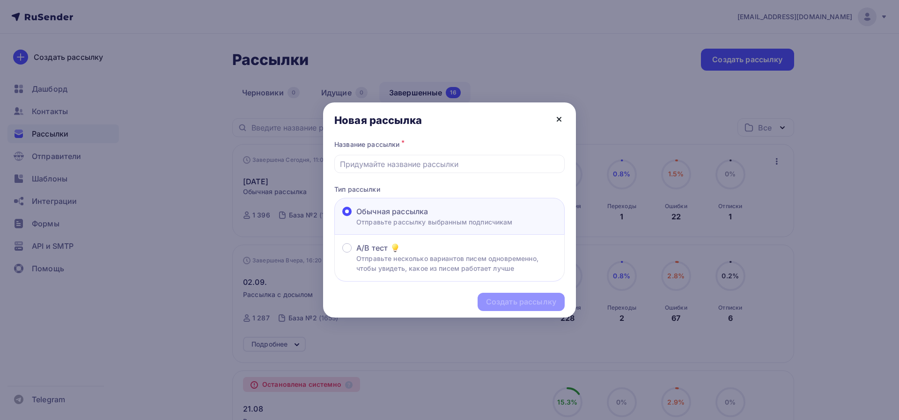
click at [561, 118] on icon at bounding box center [558, 119] width 11 height 11
